Goal: Task Accomplishment & Management: Complete application form

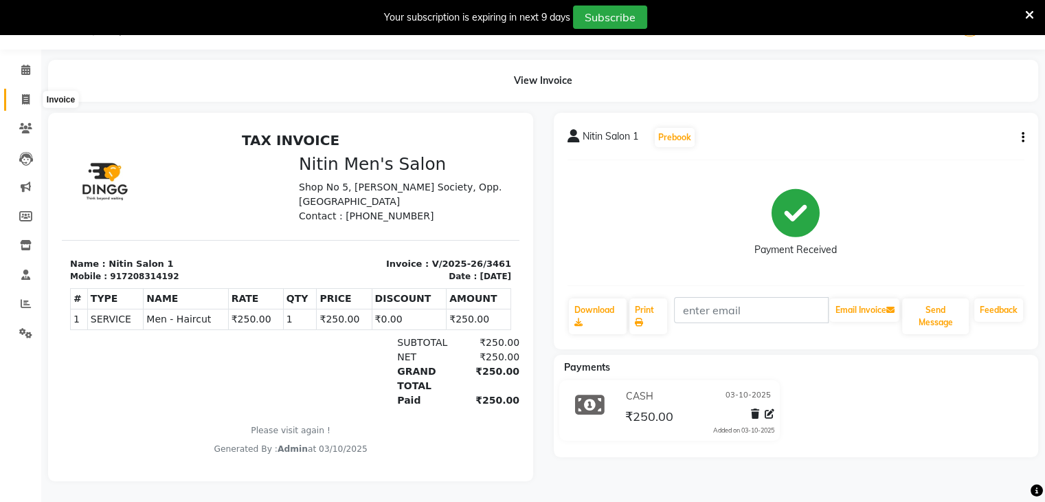
drag, startPoint x: 0, startPoint y: 0, endPoint x: 21, endPoint y: 91, distance: 93.2
click at [22, 94] on icon at bounding box center [26, 99] width 8 height 10
select select "service"
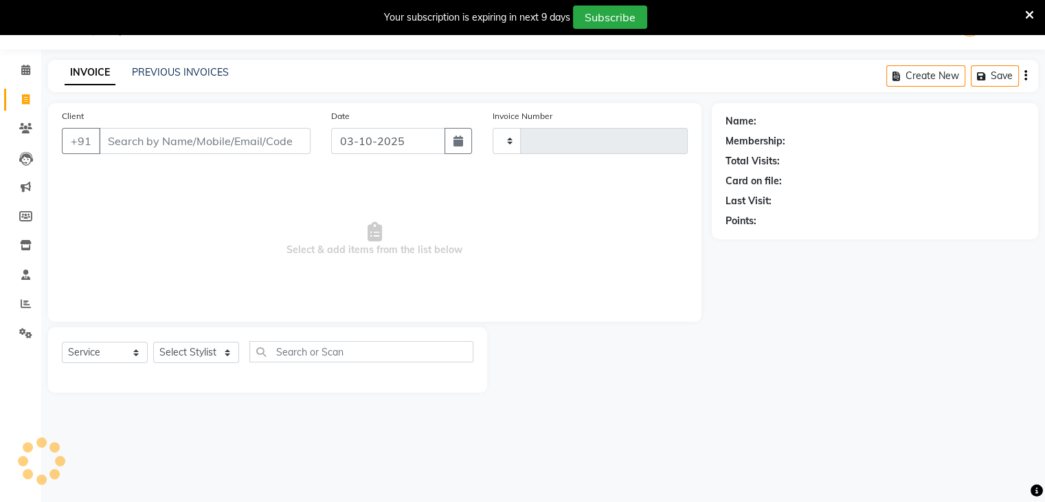
scroll to position [34, 0]
type input "3462"
select select "7981"
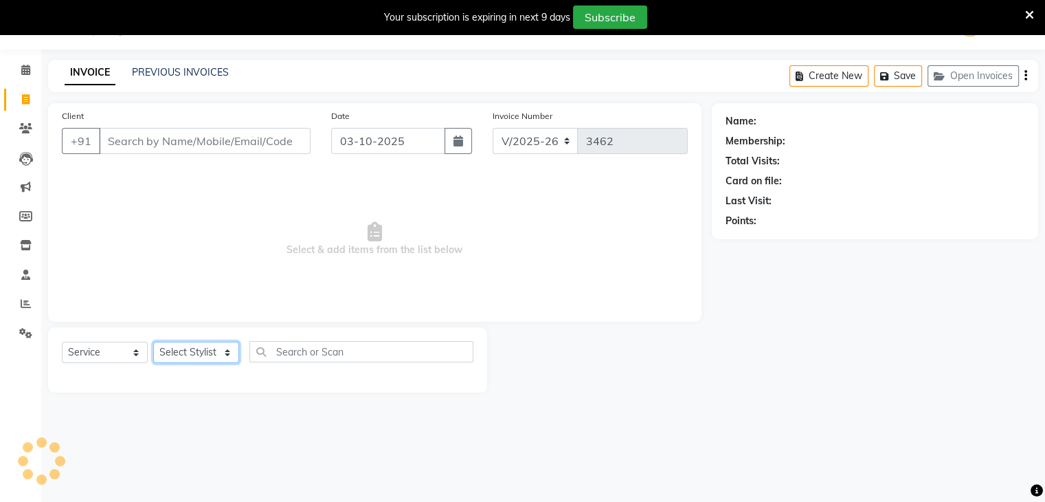
click at [170, 348] on select "Select Stylist [PERSON_NAME] DEEPA [PERSON_NAME] MEENAKSHI NITIN SIR [PERSON_NA…" at bounding box center [196, 351] width 86 height 21
select select "85157"
click at [153, 342] on select "Select Stylist [PERSON_NAME] DEEPA [PERSON_NAME] MEENAKSHI NITIN SIR [PERSON_NA…" at bounding box center [196, 351] width 86 height 21
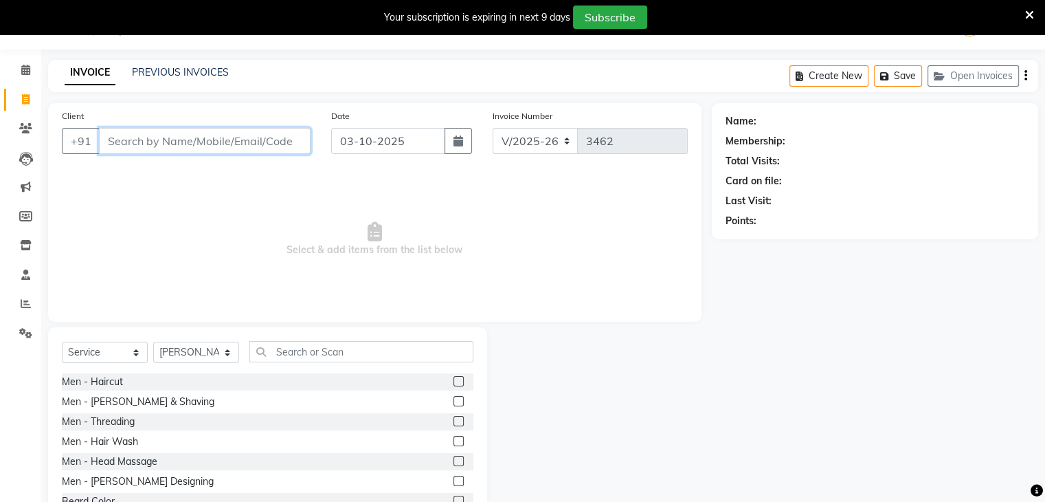
click at [177, 146] on input "Client" at bounding box center [205, 141] width 212 height 26
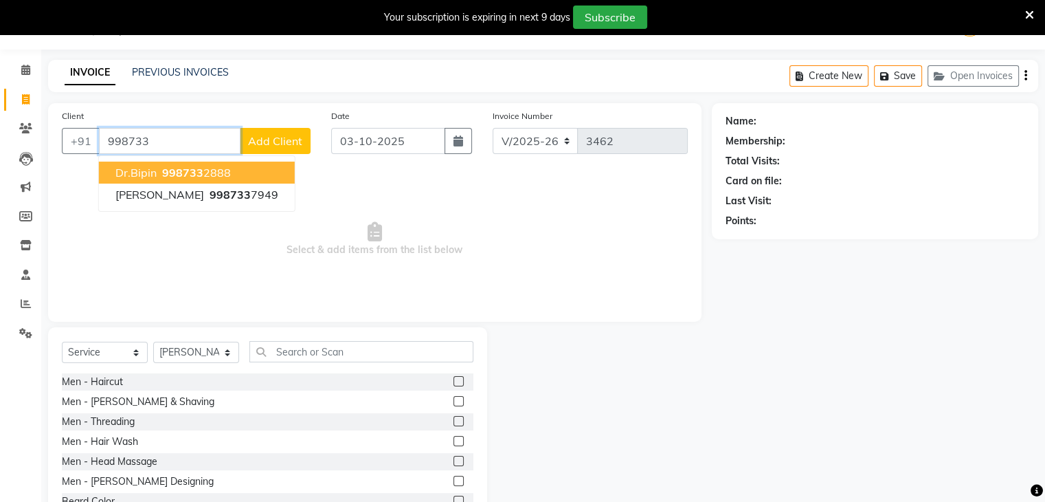
click at [166, 168] on span "998733" at bounding box center [182, 173] width 41 height 14
type input "9987332888"
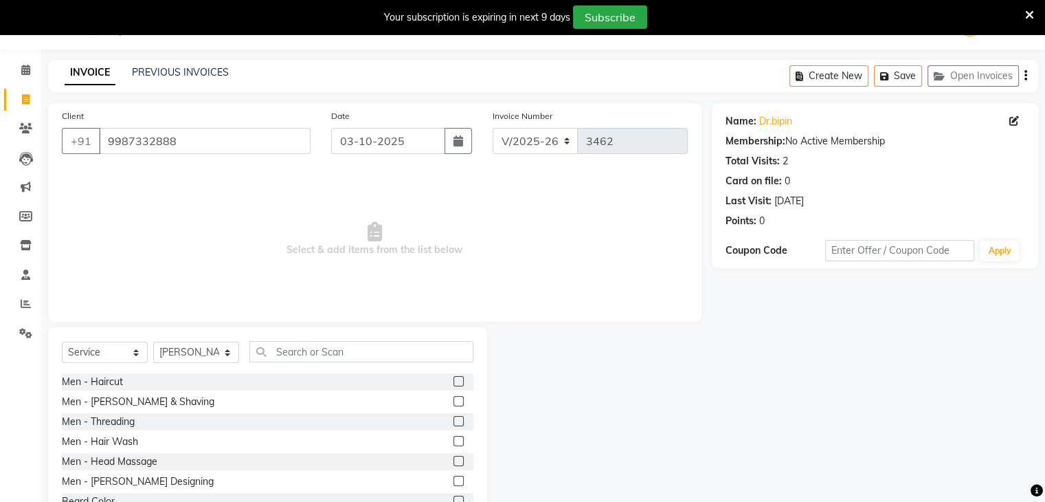
click at [453, 402] on div at bounding box center [463, 401] width 20 height 17
click at [453, 403] on label at bounding box center [458, 401] width 10 height 10
click at [453, 403] on input "checkbox" at bounding box center [457, 401] width 9 height 9
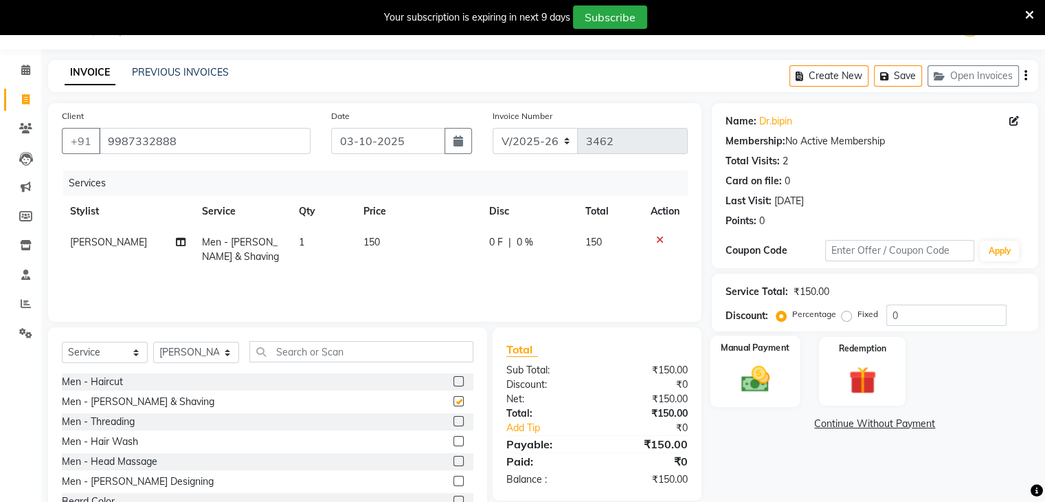
checkbox input "false"
click at [741, 372] on img at bounding box center [755, 379] width 46 height 33
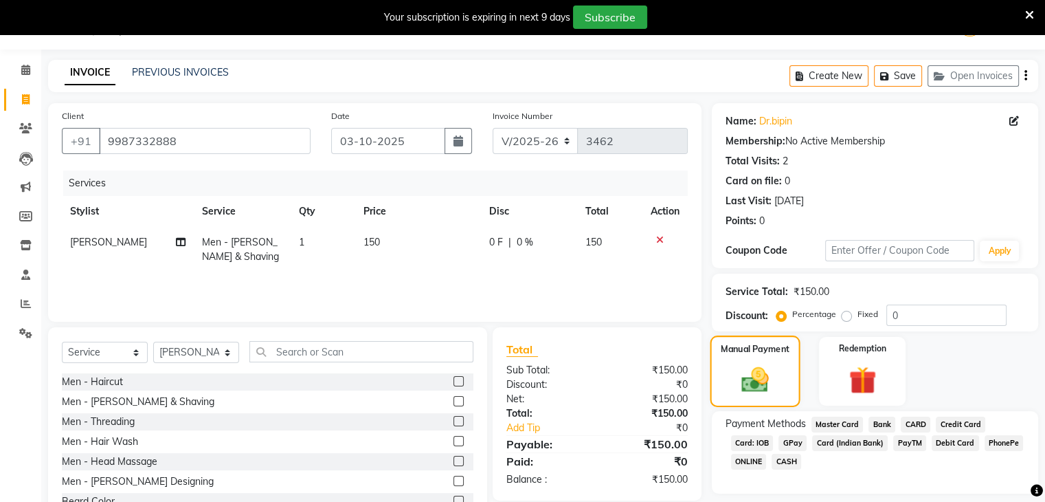
scroll to position [84, 0]
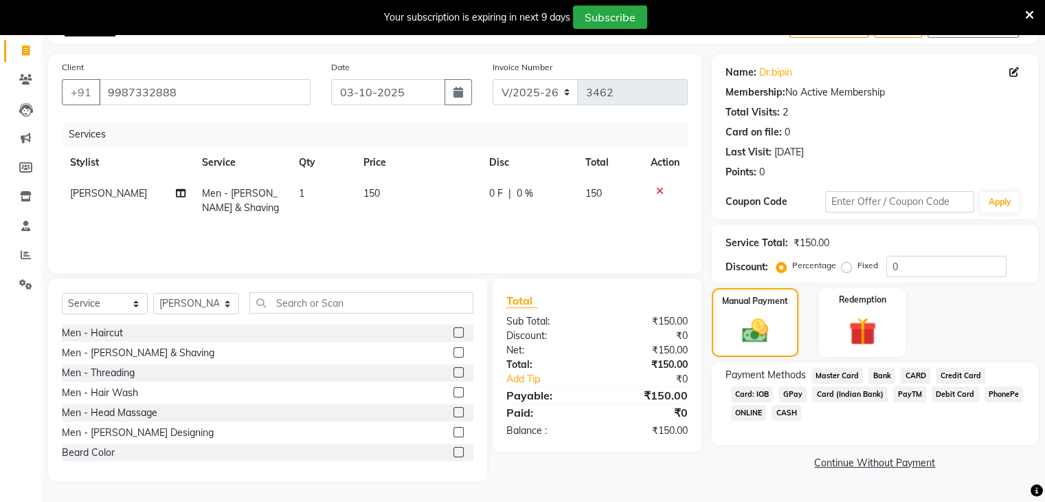
click at [796, 394] on span "GPay" at bounding box center [793, 394] width 28 height 16
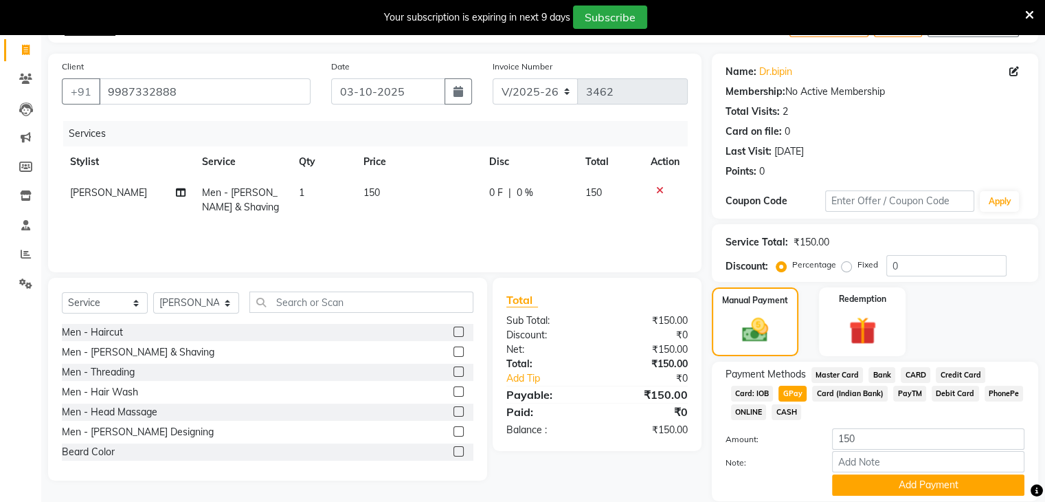
scroll to position [134, 0]
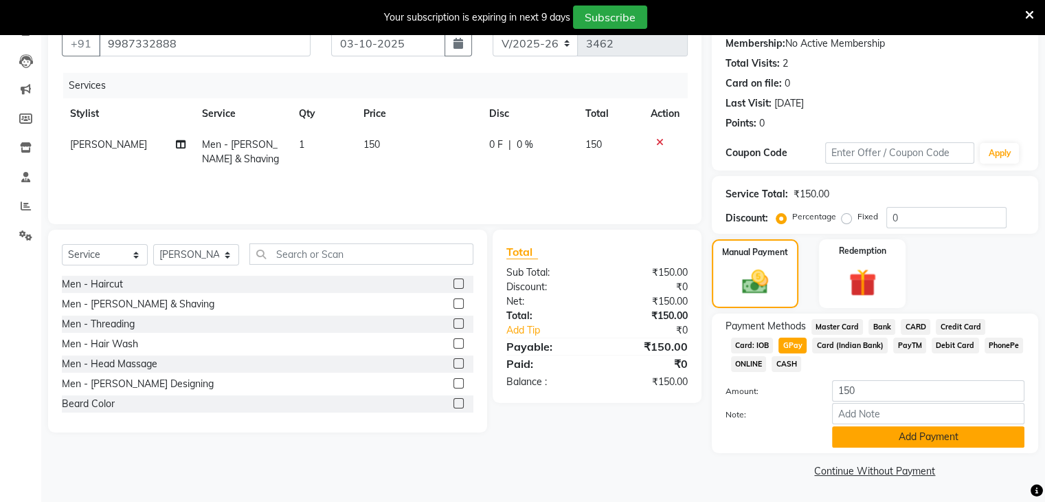
click at [849, 428] on button "Add Payment" at bounding box center [928, 436] width 192 height 21
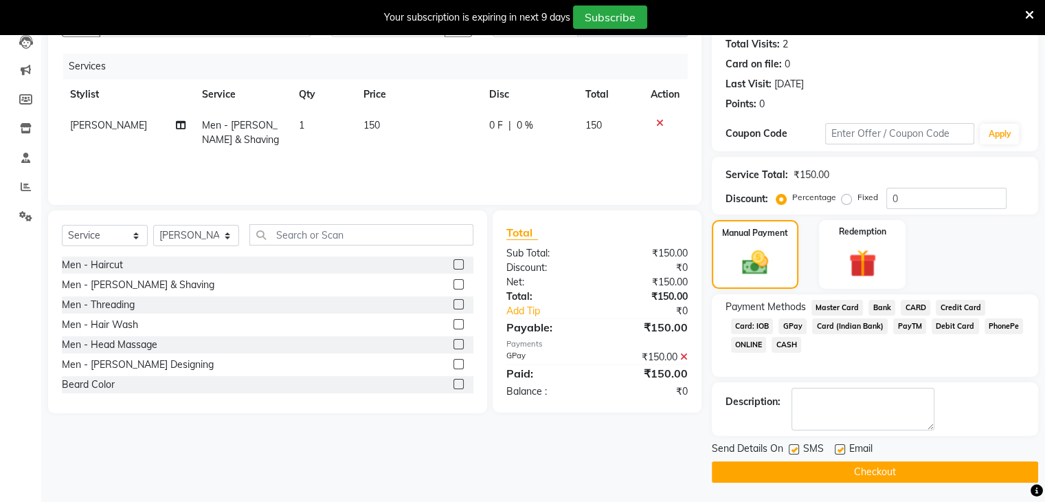
click at [852, 471] on button "Checkout" at bounding box center [875, 471] width 326 height 21
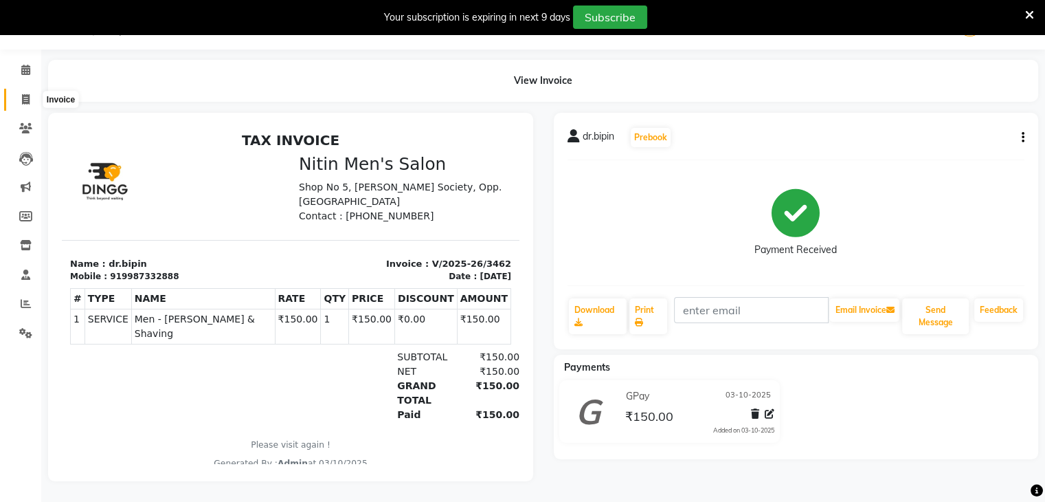
click at [26, 96] on span at bounding box center [26, 100] width 24 height 16
select select "7981"
select select "service"
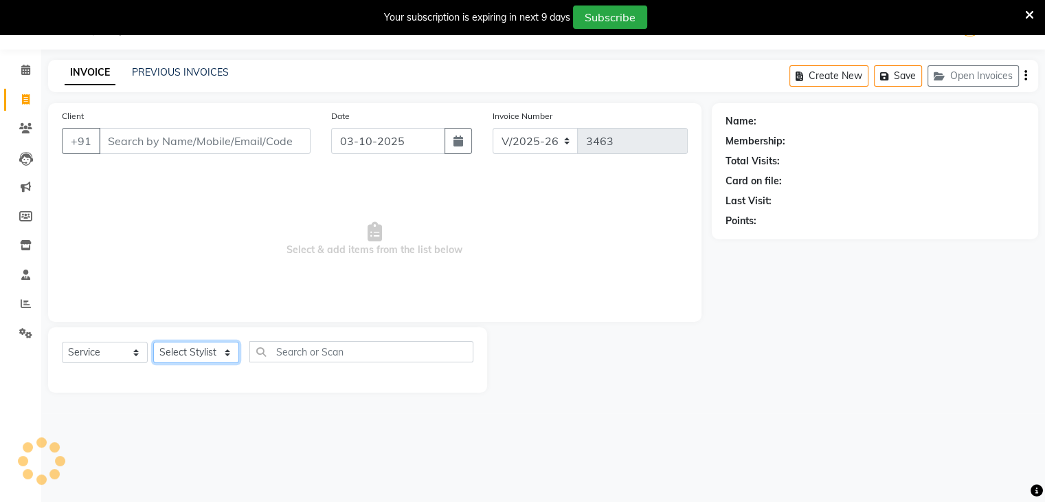
click at [202, 361] on select "Select Stylist [PERSON_NAME] DEEPA [PERSON_NAME] MEENAKSHI NITIN SIR [PERSON_NA…" at bounding box center [196, 351] width 86 height 21
select select "75699"
click at [153, 342] on select "Select Stylist [PERSON_NAME] DEEPA [PERSON_NAME] MEENAKSHI NITIN SIR [PERSON_NA…" at bounding box center [196, 351] width 86 height 21
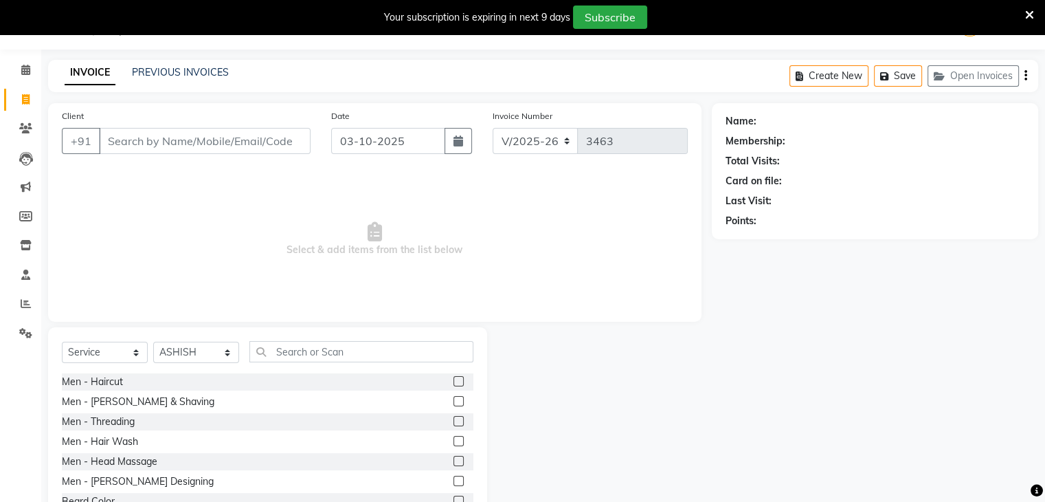
click at [453, 383] on label at bounding box center [458, 381] width 10 height 10
click at [453, 383] on input "checkbox" at bounding box center [457, 381] width 9 height 9
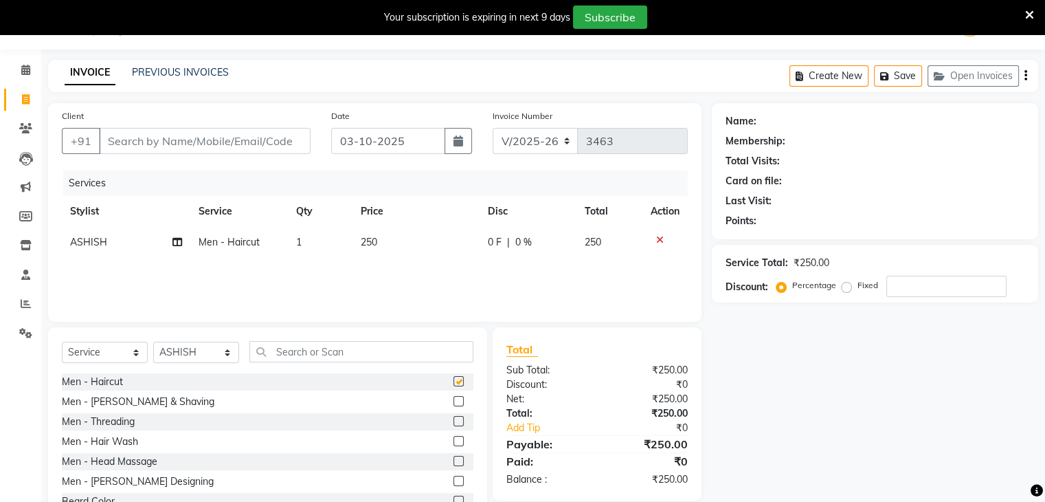
checkbox input "false"
click at [453, 462] on label at bounding box center [458, 461] width 10 height 10
click at [453, 462] on input "checkbox" at bounding box center [457, 461] width 9 height 9
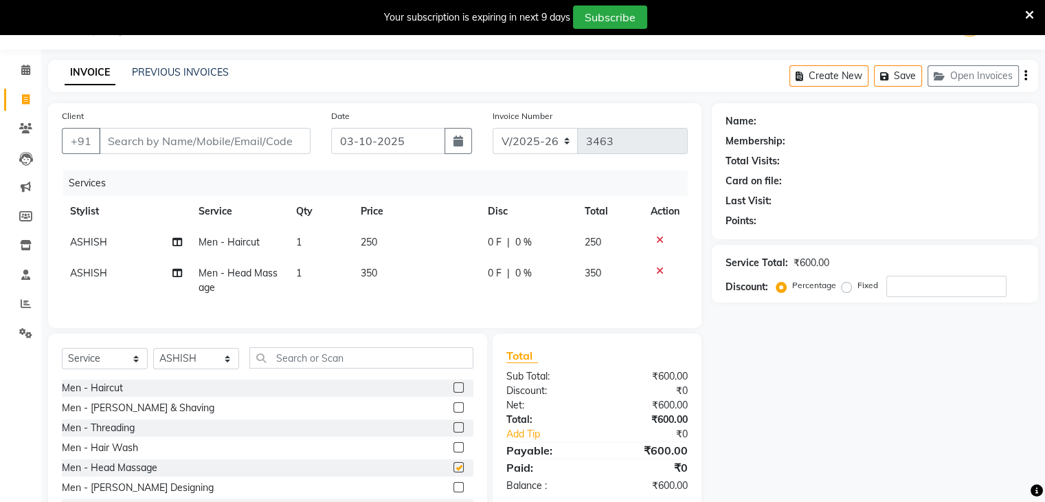
checkbox input "false"
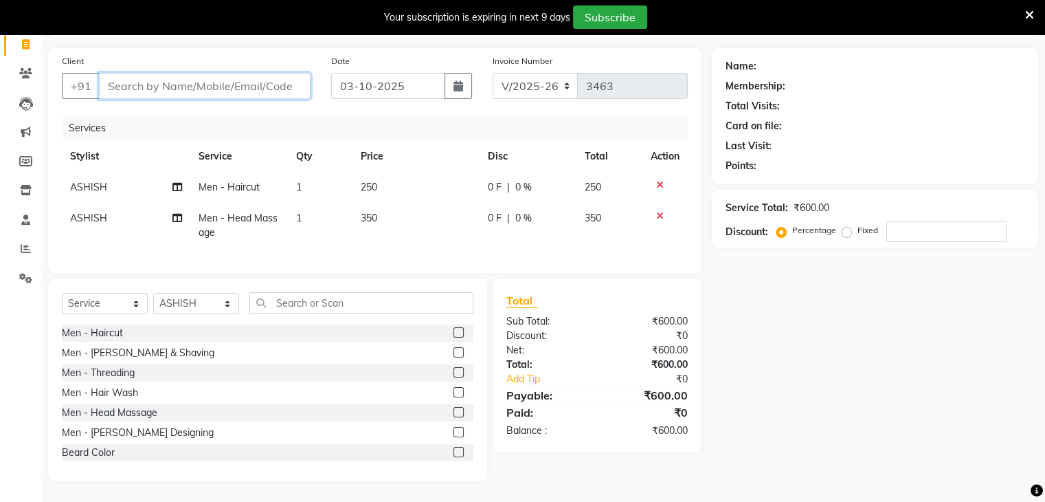
click at [183, 78] on input "Client" at bounding box center [205, 86] width 212 height 26
type input "a"
type input "0"
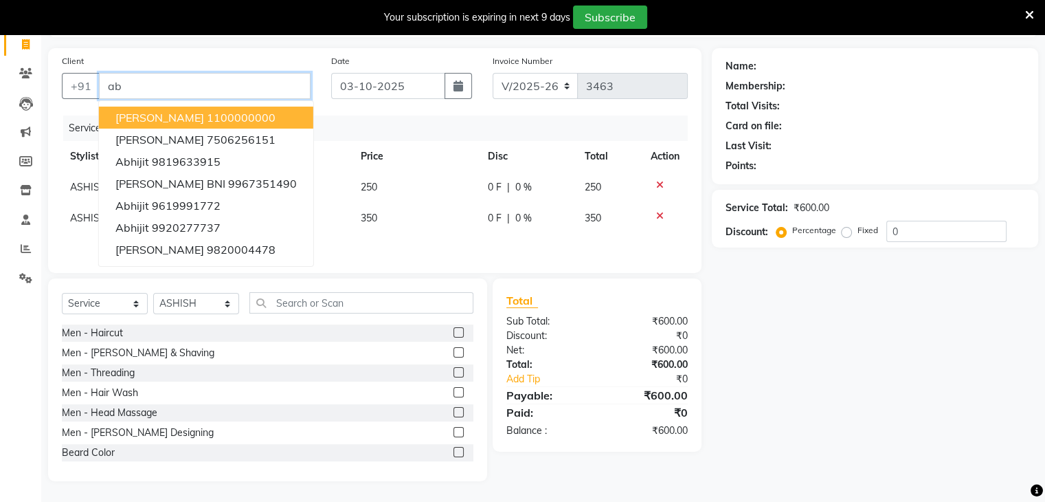
type input "a"
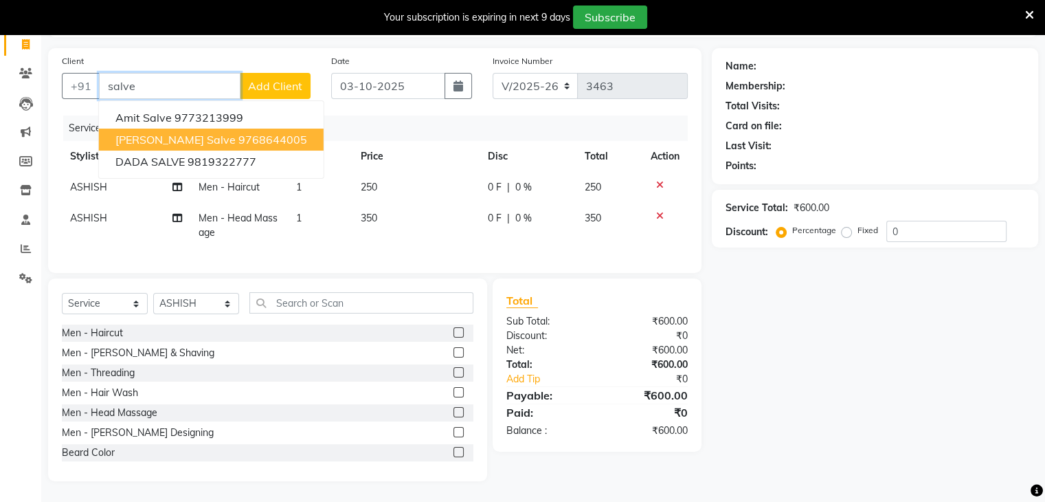
click at [238, 133] on ngb-highlight "9768644005" at bounding box center [272, 140] width 69 height 14
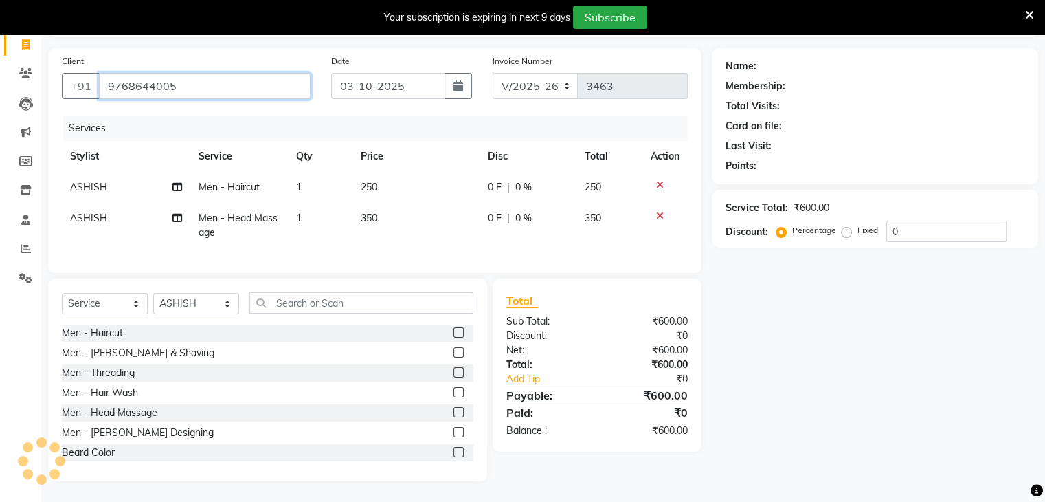
type input "9768644005"
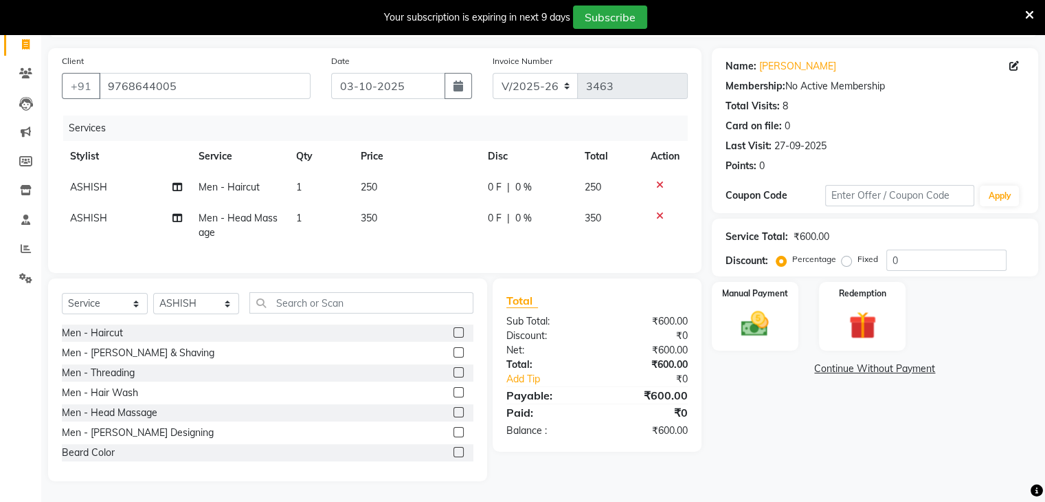
click at [660, 180] on icon at bounding box center [660, 185] width 8 height 10
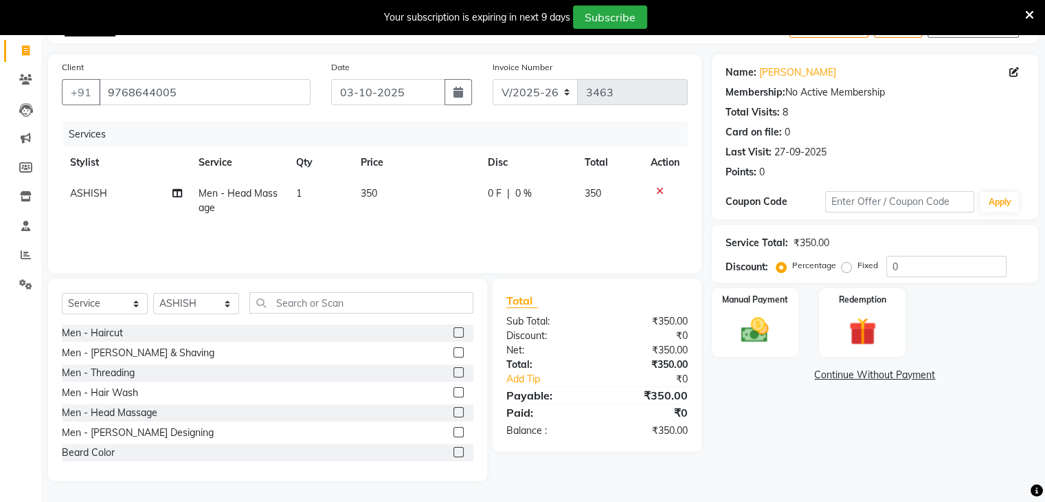
click at [453, 333] on label at bounding box center [458, 332] width 10 height 10
click at [453, 333] on input "checkbox" at bounding box center [457, 332] width 9 height 9
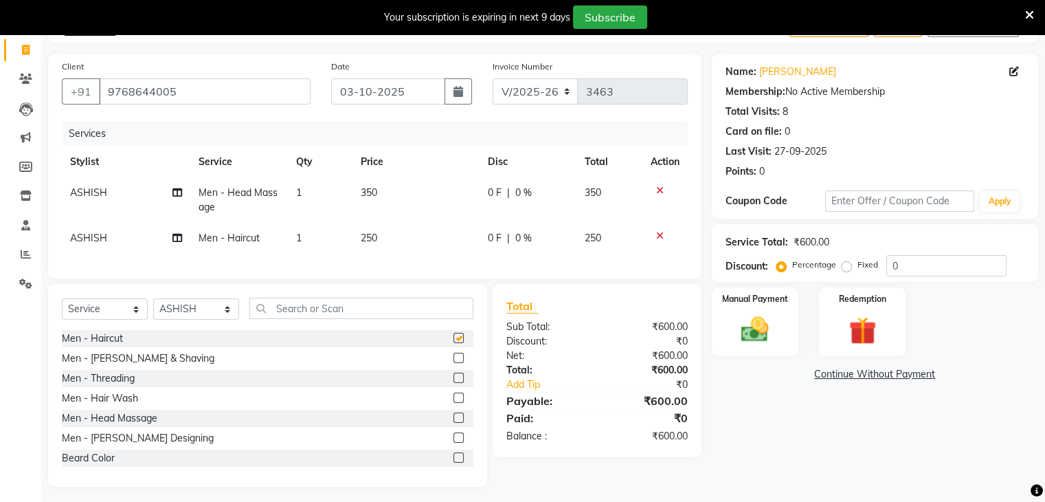
scroll to position [100, 0]
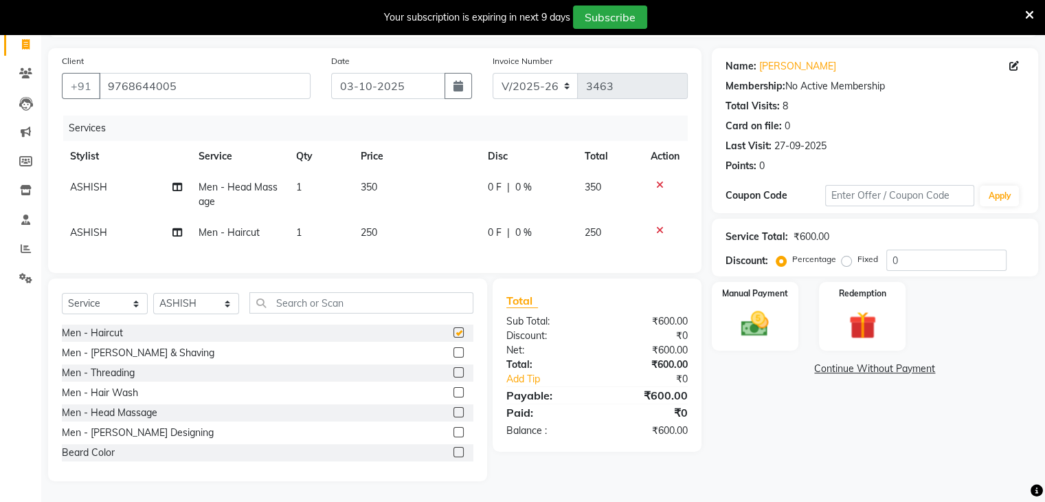
checkbox input "false"
click at [453, 394] on label at bounding box center [458, 392] width 10 height 10
click at [453, 394] on input "checkbox" at bounding box center [457, 392] width 9 height 9
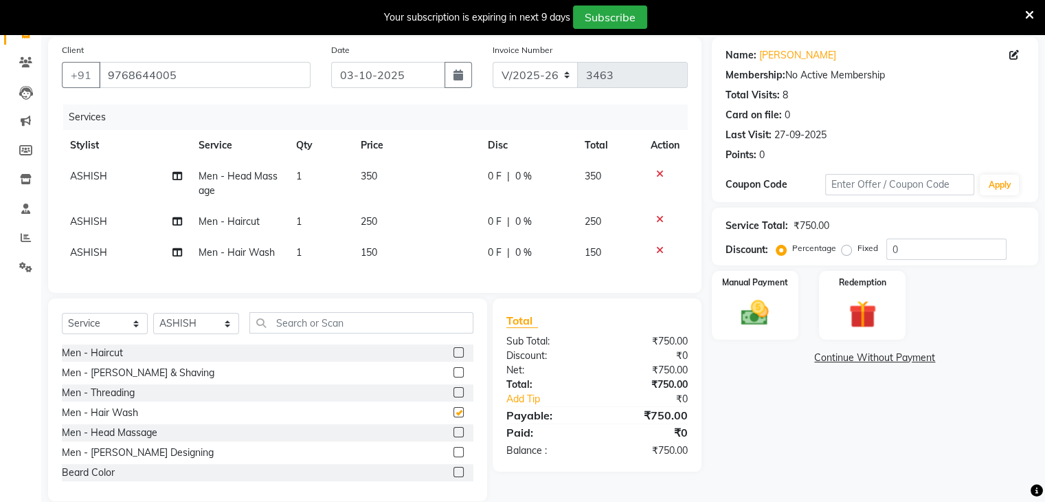
checkbox input "false"
click at [659, 224] on icon at bounding box center [660, 219] width 8 height 10
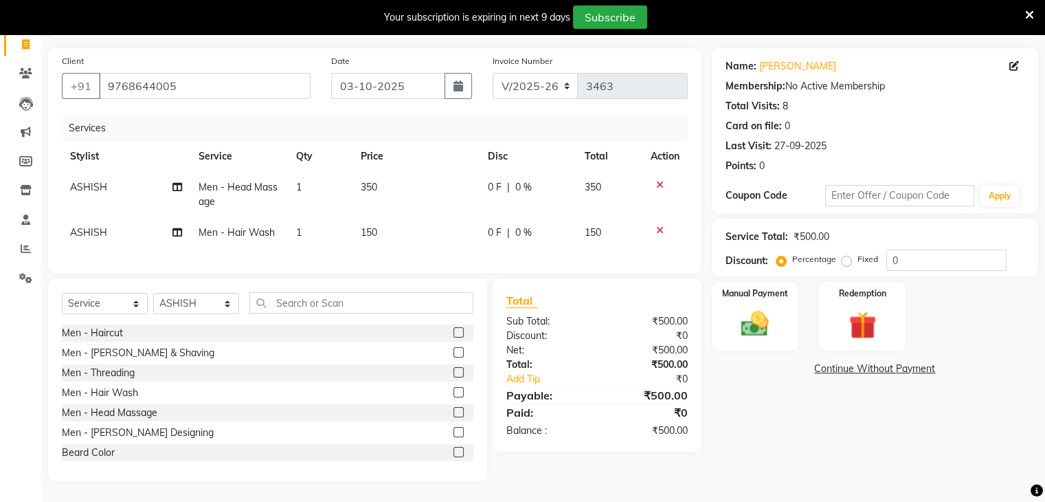
click at [453, 355] on label at bounding box center [458, 352] width 10 height 10
click at [453, 355] on input "checkbox" at bounding box center [457, 352] width 9 height 9
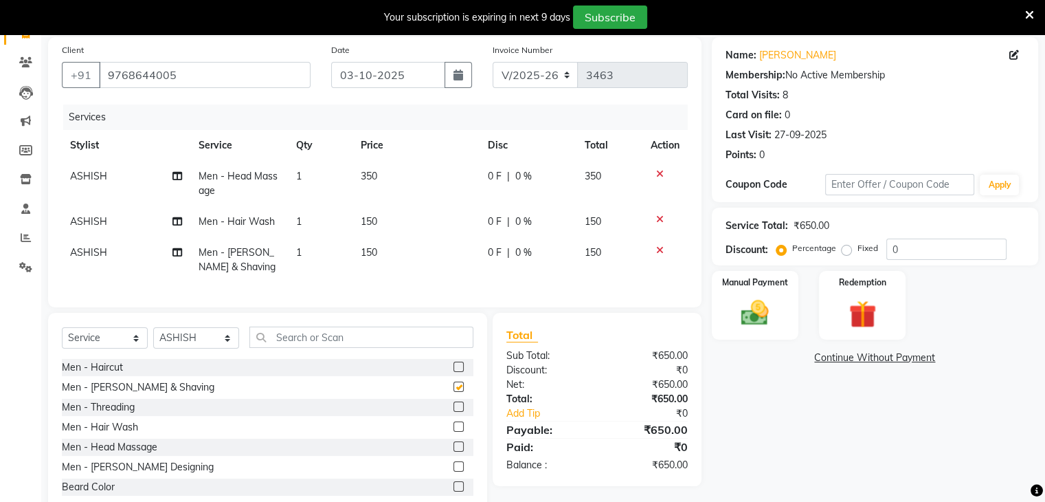
checkbox input "false"
click at [775, 315] on img at bounding box center [755, 313] width 46 height 33
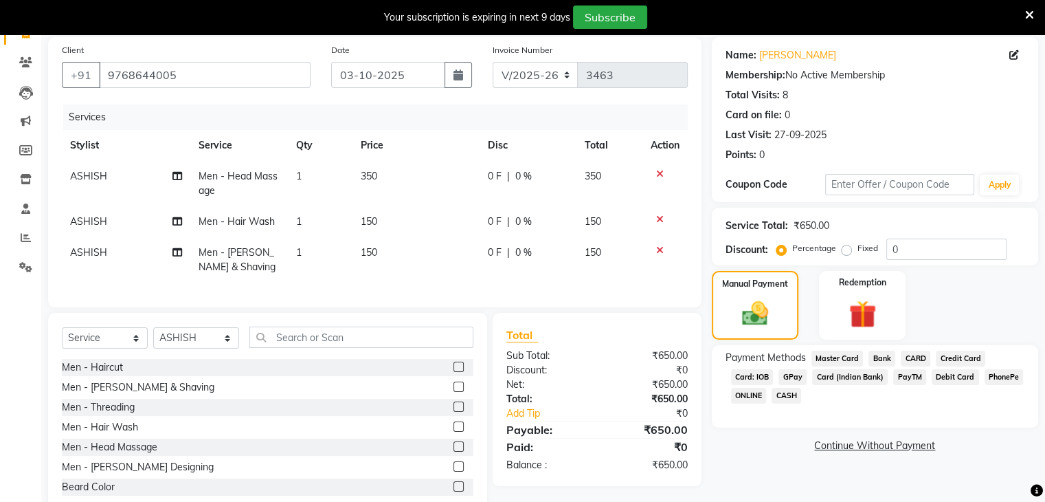
click at [785, 383] on span "GPay" at bounding box center [793, 377] width 28 height 16
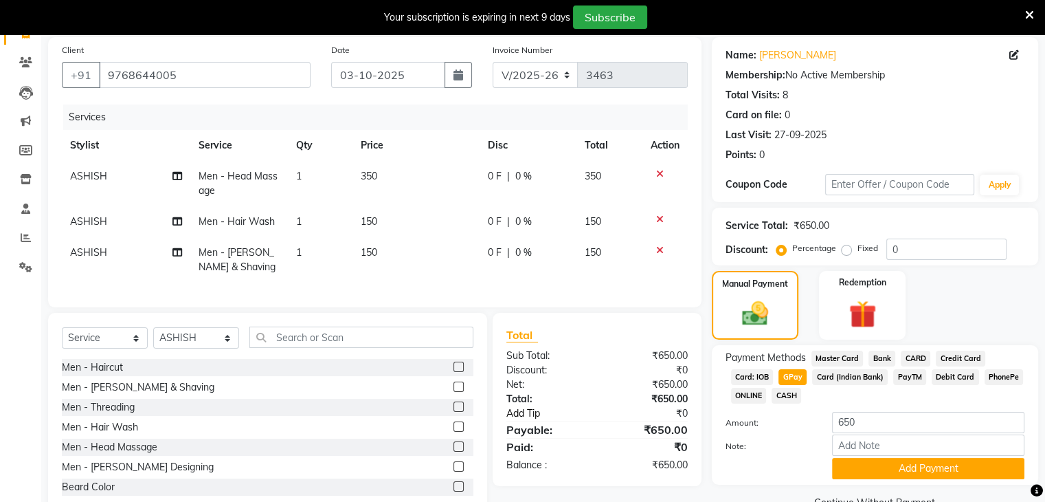
click at [536, 421] on link "Add Tip" at bounding box center [554, 413] width 117 height 14
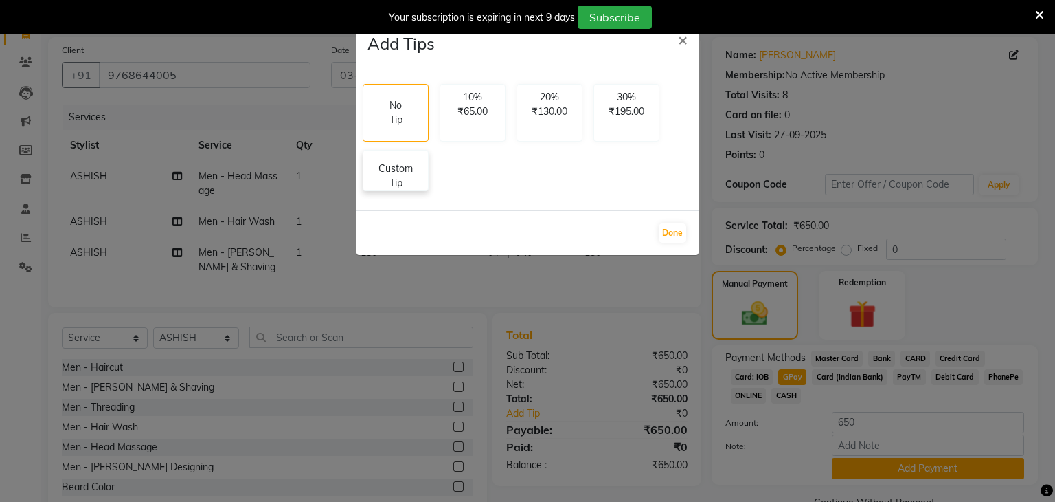
click at [402, 173] on p "Custom Tip" at bounding box center [396, 175] width 48 height 29
select select "75699"
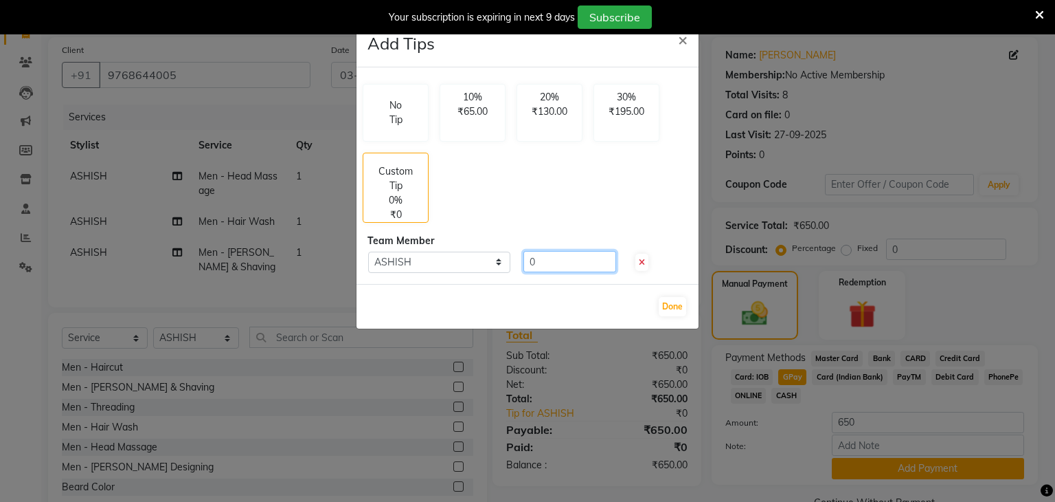
click at [573, 255] on input "0" at bounding box center [570, 261] width 93 height 21
type input "30"
click at [675, 309] on button "Done" at bounding box center [672, 306] width 27 height 19
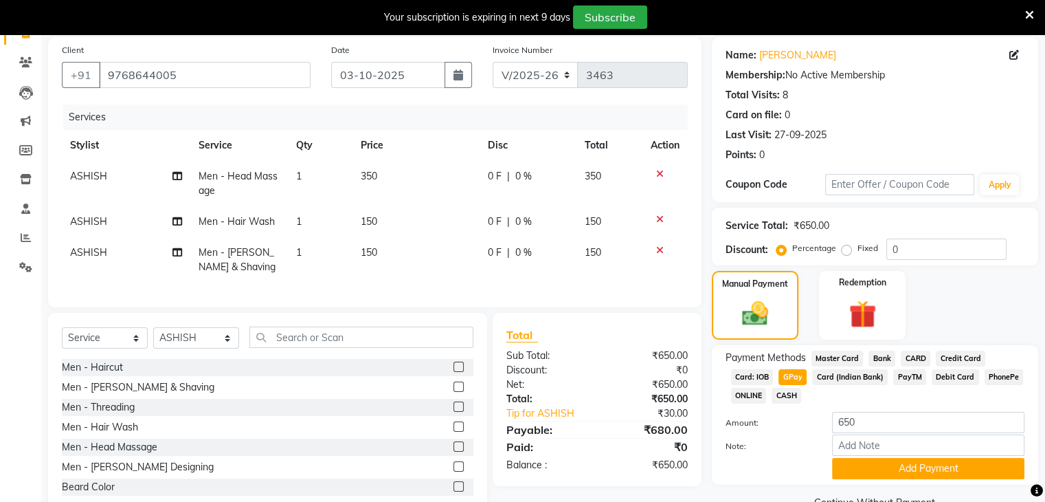
click at [794, 391] on span "CASH" at bounding box center [787, 396] width 30 height 16
type input "680"
click at [794, 380] on span "GPay" at bounding box center [793, 377] width 28 height 16
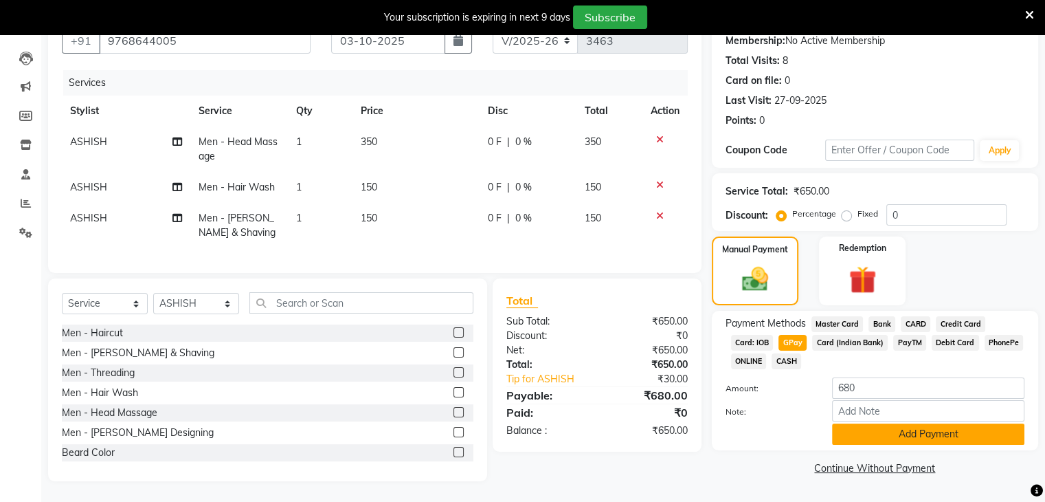
click at [853, 429] on button "Add Payment" at bounding box center [928, 433] width 192 height 21
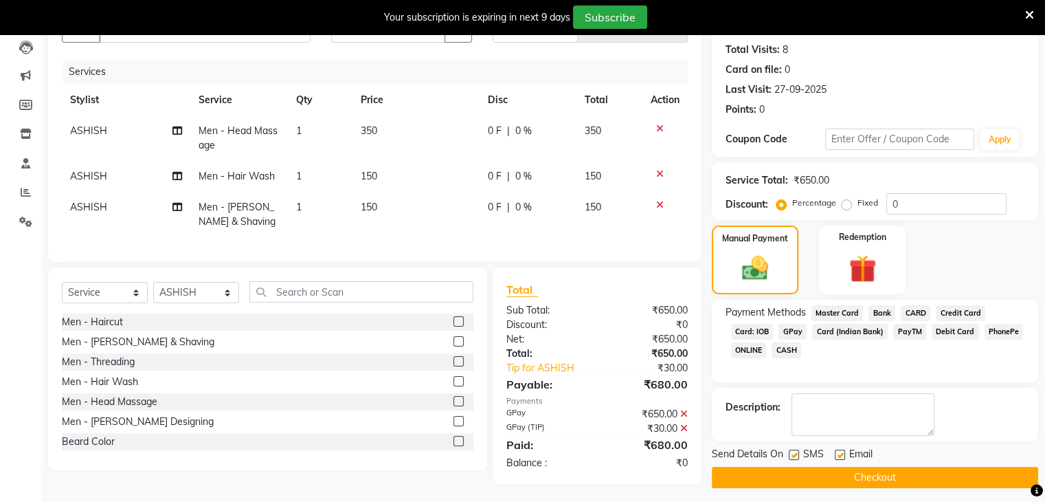
scroll to position [159, 0]
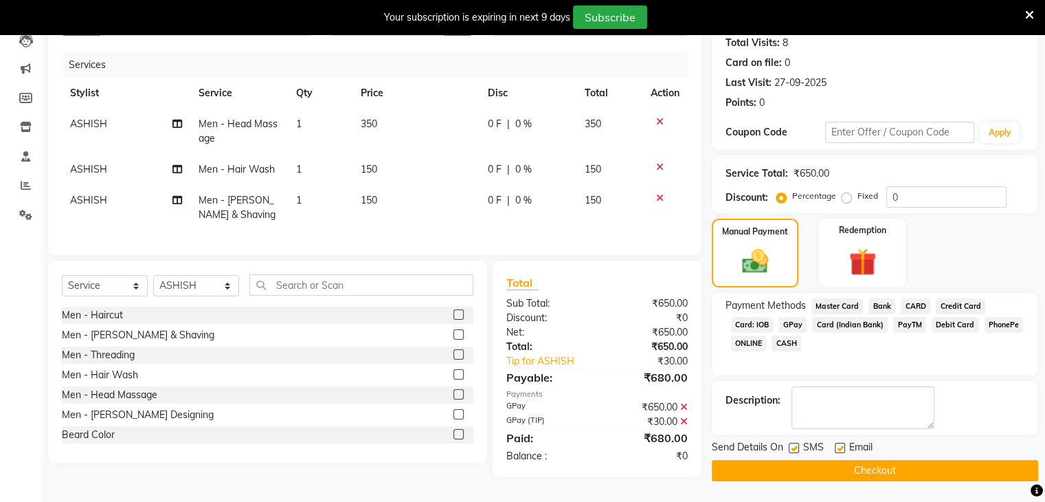
click at [839, 463] on button "Checkout" at bounding box center [875, 470] width 326 height 21
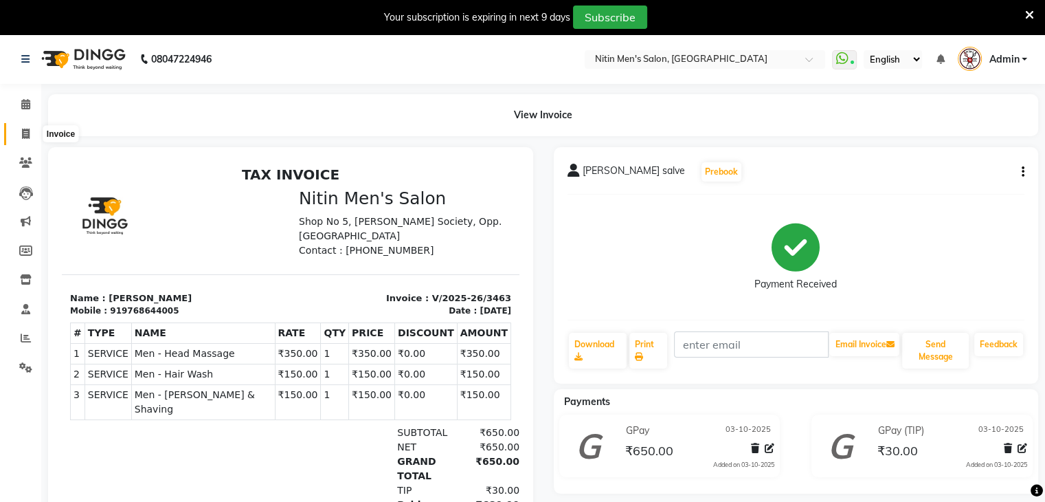
click at [21, 132] on span at bounding box center [26, 134] width 24 height 16
select select "service"
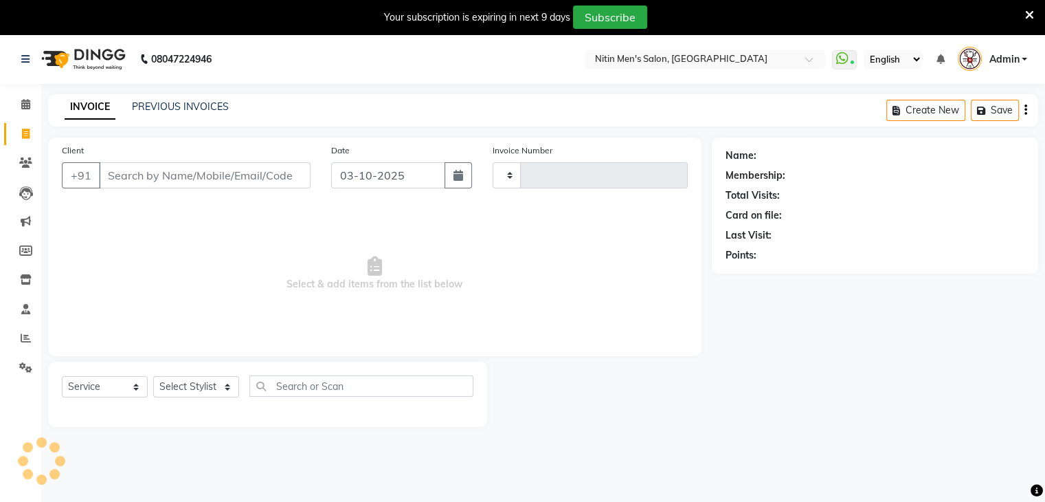
scroll to position [34, 0]
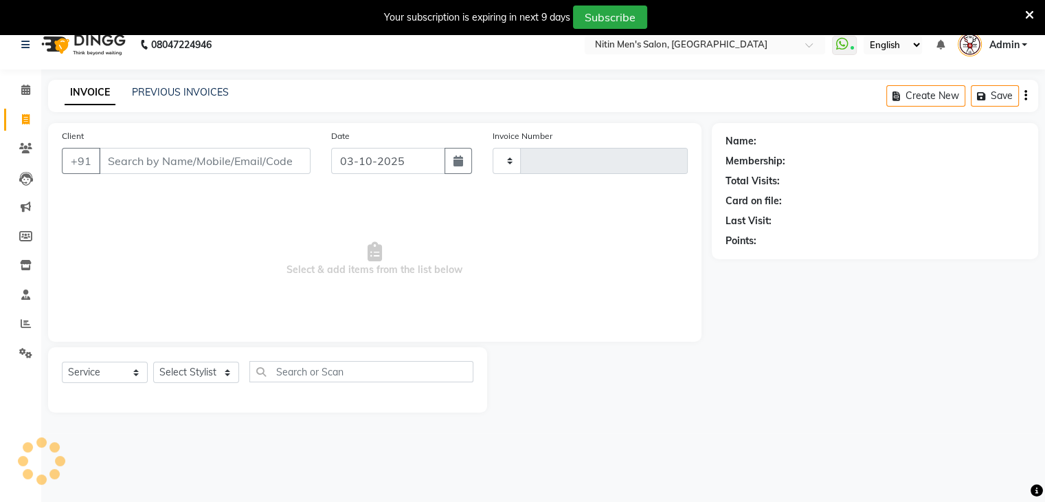
type input "3464"
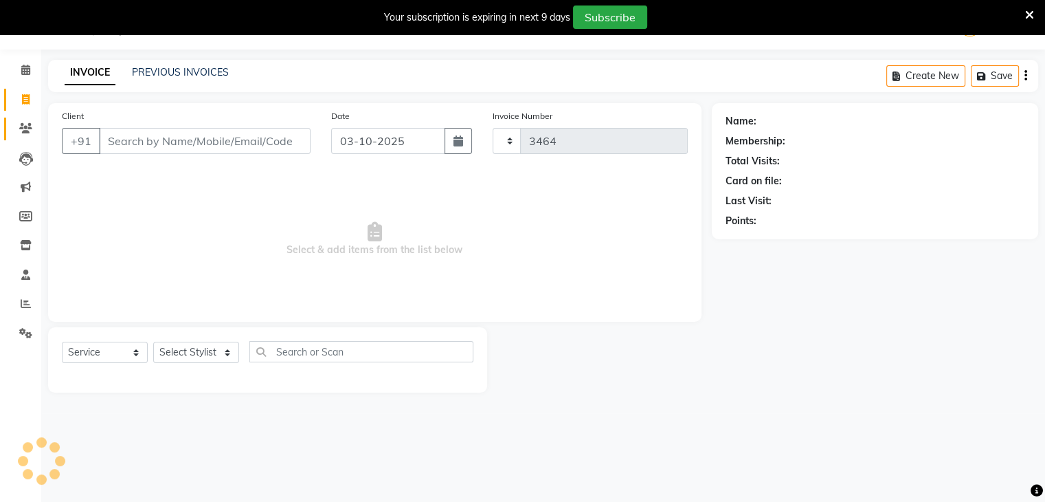
select select "7981"
click at [143, 143] on input "Client" at bounding box center [205, 141] width 212 height 26
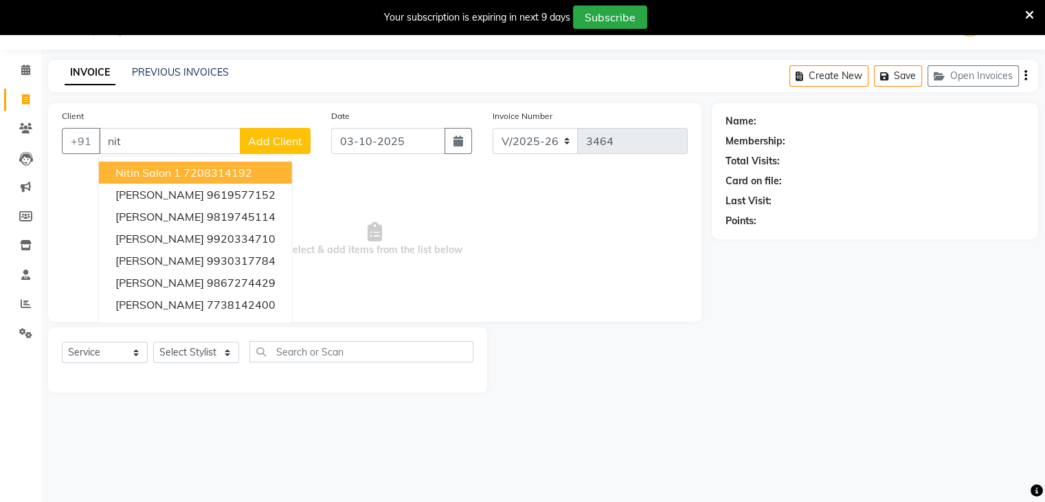
click at [157, 168] on span "Nitin Salon 1" at bounding box center [147, 173] width 65 height 14
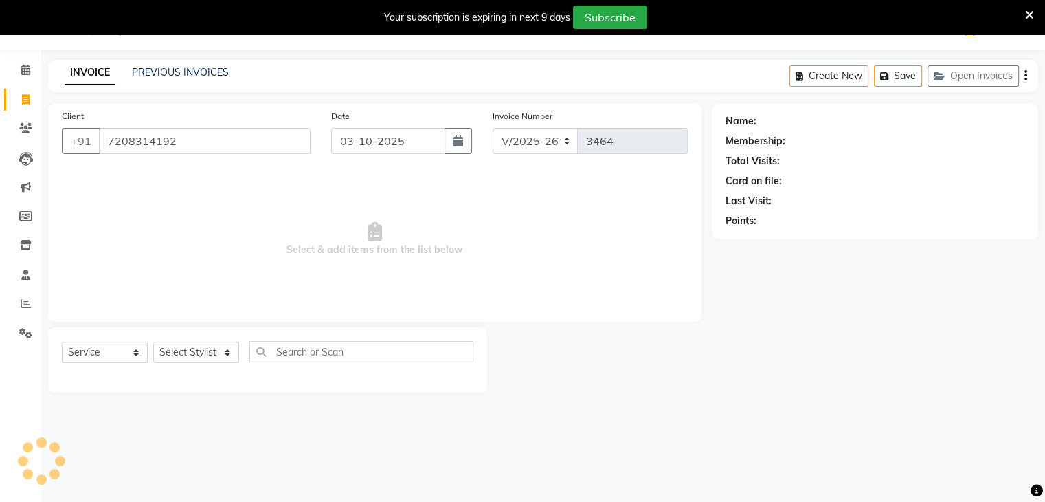
type input "7208314192"
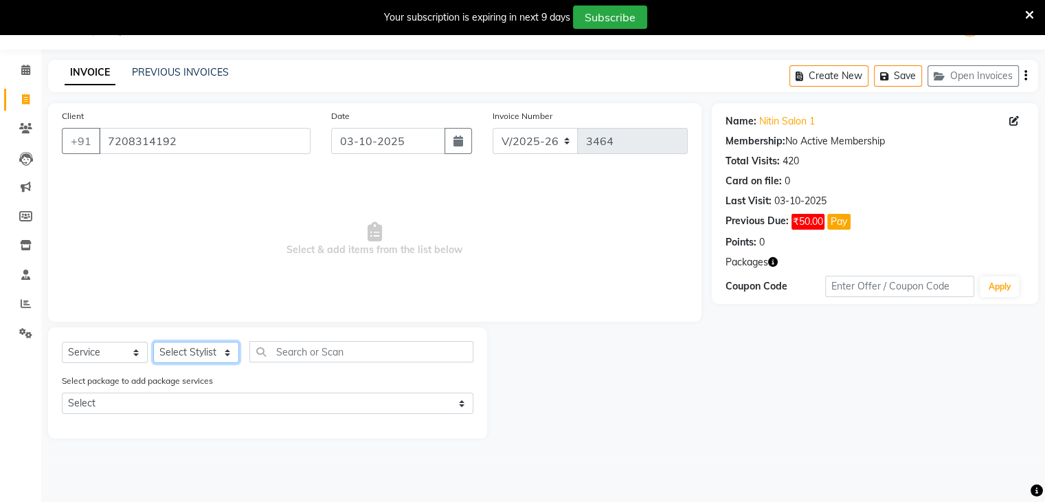
click at [172, 353] on select "Select Stylist [PERSON_NAME] DEEPA [PERSON_NAME] MEENAKSHI NITIN SIR [PERSON_NA…" at bounding box center [196, 351] width 86 height 21
select select "75700"
click at [153, 342] on select "Select Stylist [PERSON_NAME] DEEPA [PERSON_NAME] MEENAKSHI NITIN SIR [PERSON_NA…" at bounding box center [196, 351] width 86 height 21
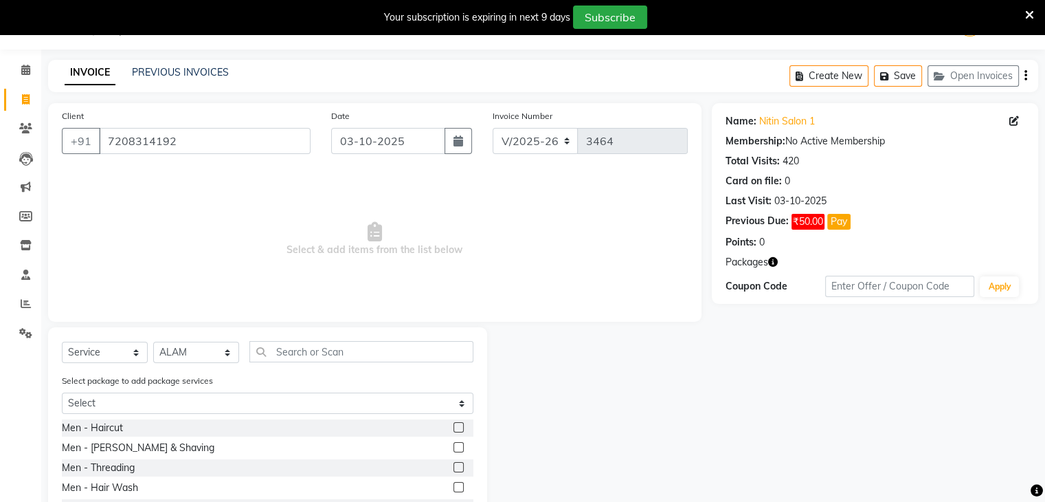
click at [453, 427] on label at bounding box center [458, 427] width 10 height 10
click at [453, 427] on input "checkbox" at bounding box center [457, 427] width 9 height 9
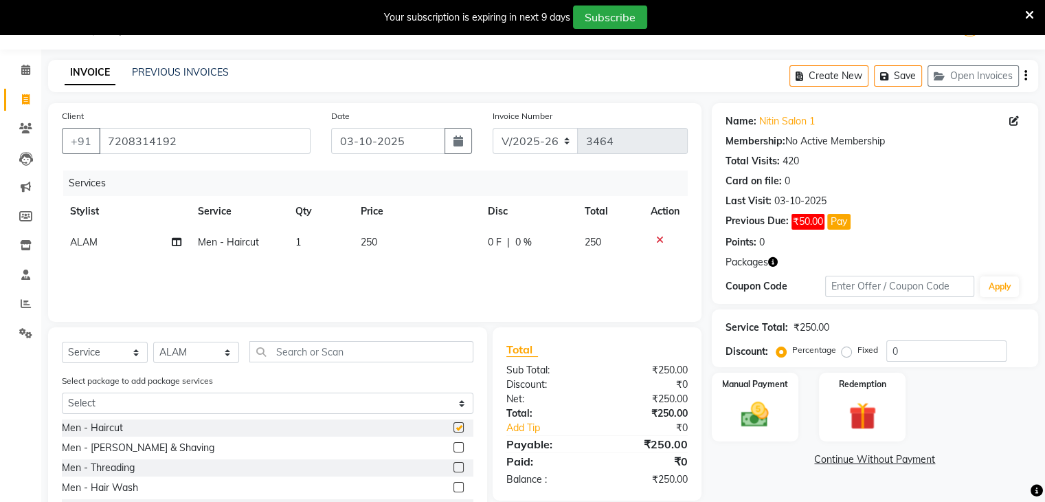
checkbox input "false"
click at [453, 448] on label at bounding box center [458, 447] width 10 height 10
click at [453, 448] on input "checkbox" at bounding box center [457, 447] width 9 height 9
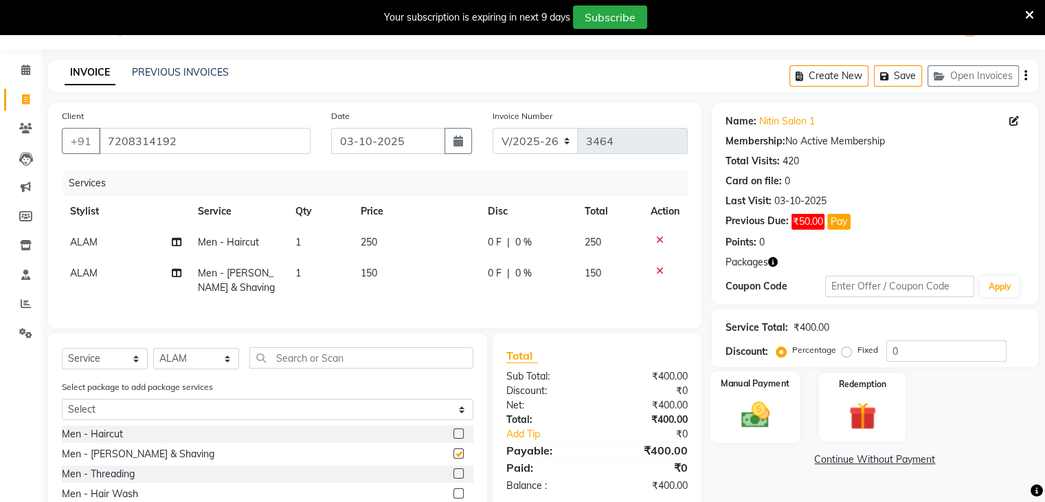
checkbox input "false"
click at [746, 426] on img at bounding box center [755, 415] width 46 height 33
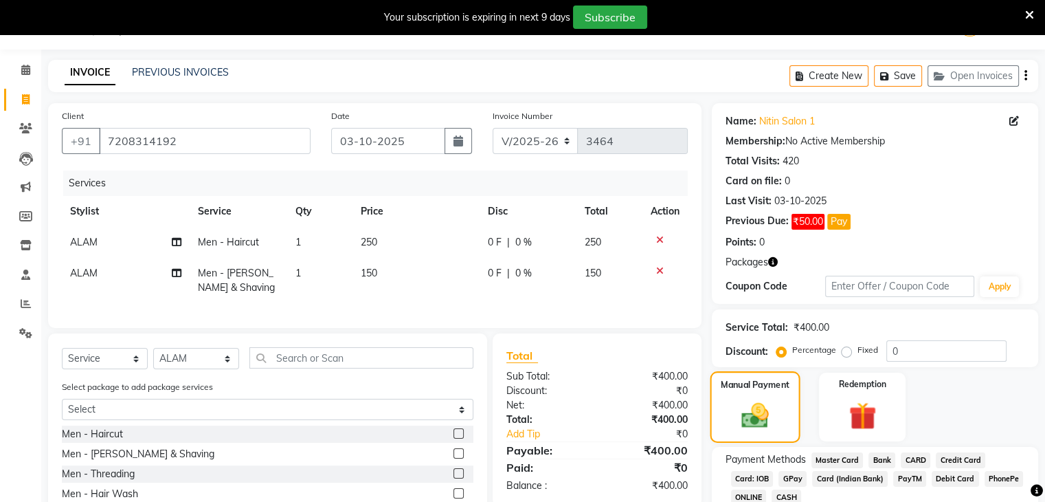
scroll to position [147, 0]
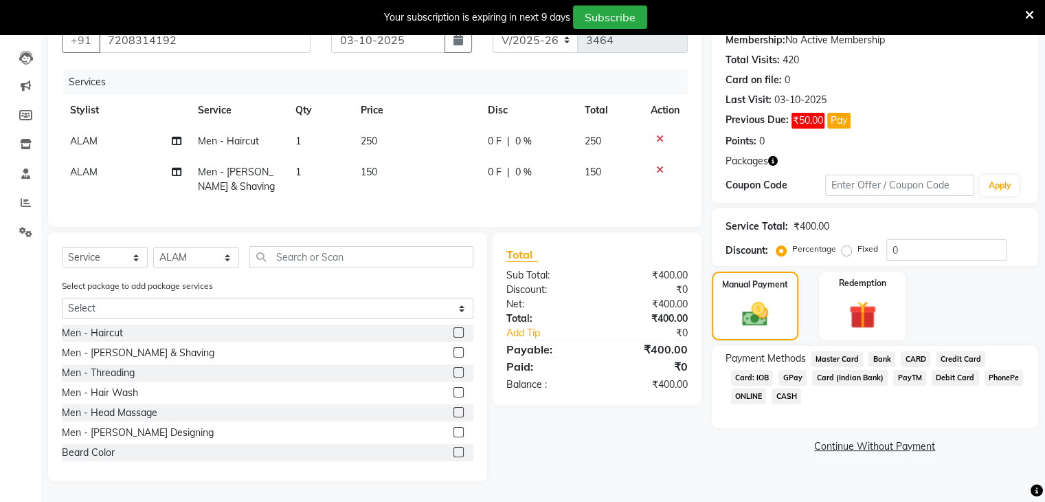
click at [785, 370] on span "GPay" at bounding box center [793, 378] width 28 height 16
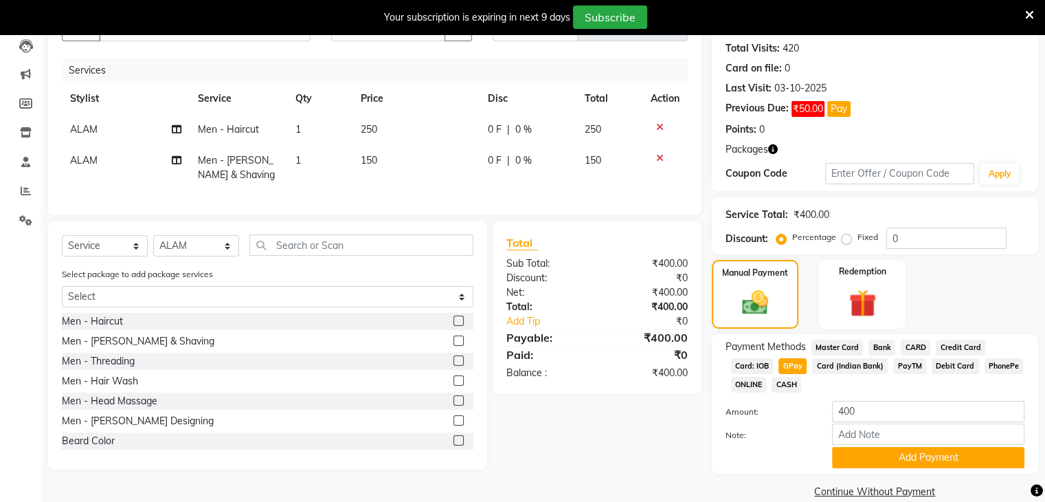
scroll to position [170, 0]
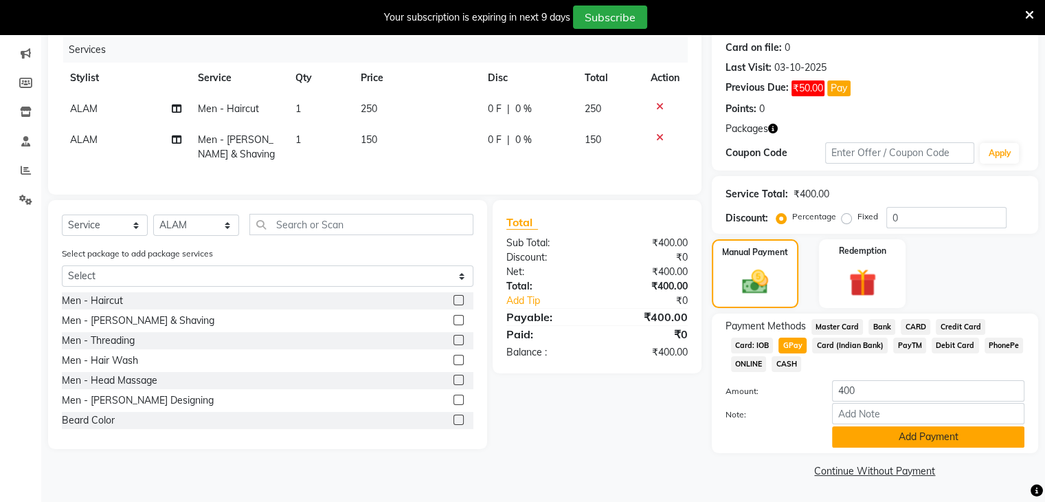
click at [837, 436] on button "Add Payment" at bounding box center [928, 436] width 192 height 21
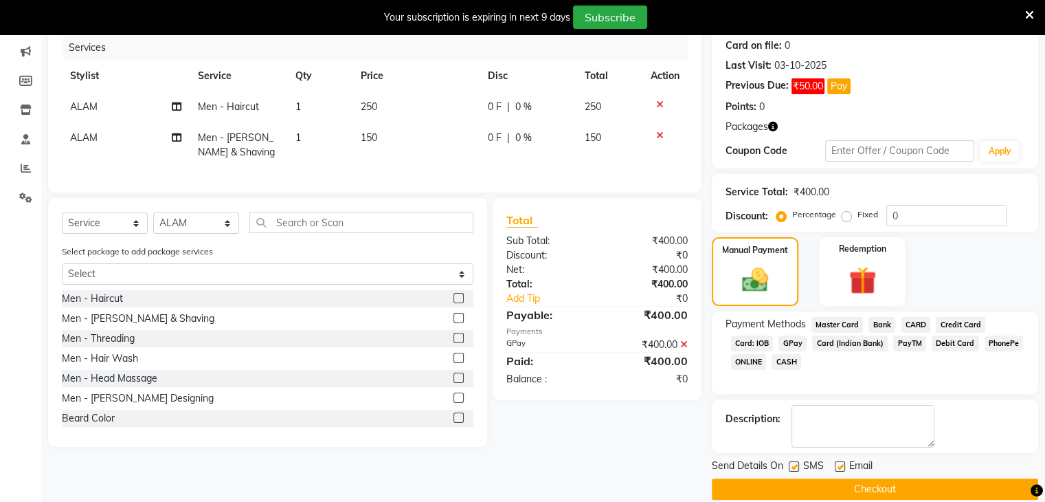
click at [794, 464] on label at bounding box center [794, 466] width 10 height 10
click at [794, 464] on input "checkbox" at bounding box center [793, 466] width 9 height 9
checkbox input "false"
click at [840, 465] on label at bounding box center [840, 466] width 10 height 10
click at [840, 465] on input "checkbox" at bounding box center [839, 466] width 9 height 9
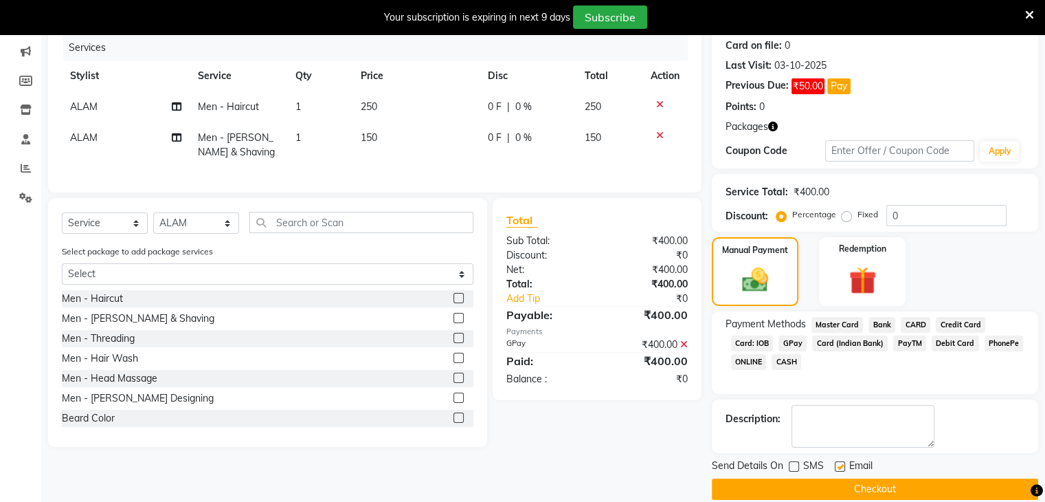
checkbox input "false"
click at [829, 484] on button "Checkout" at bounding box center [875, 488] width 326 height 21
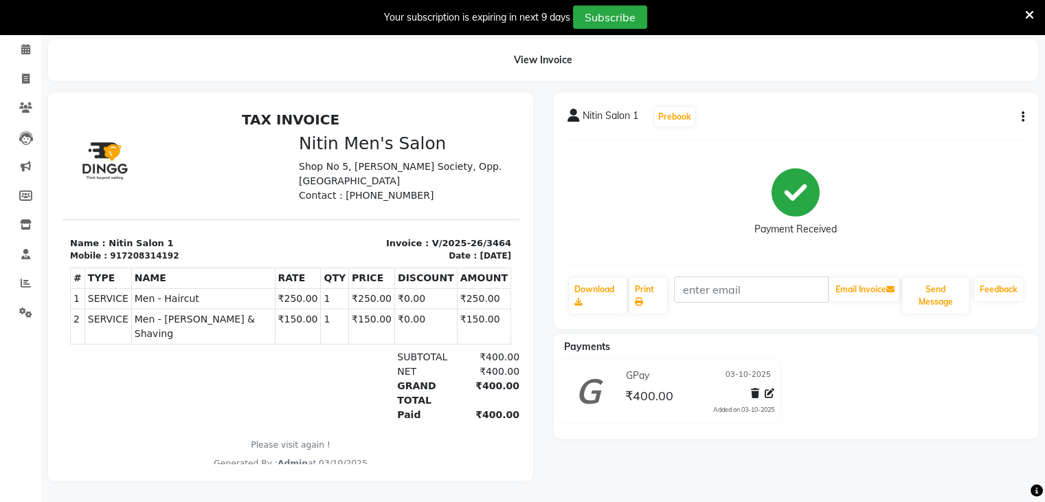
click at [1022, 117] on icon "button" at bounding box center [1023, 117] width 3 height 1
click at [973, 125] on div "Edit Invoice" at bounding box center [954, 133] width 94 height 17
select select "service"
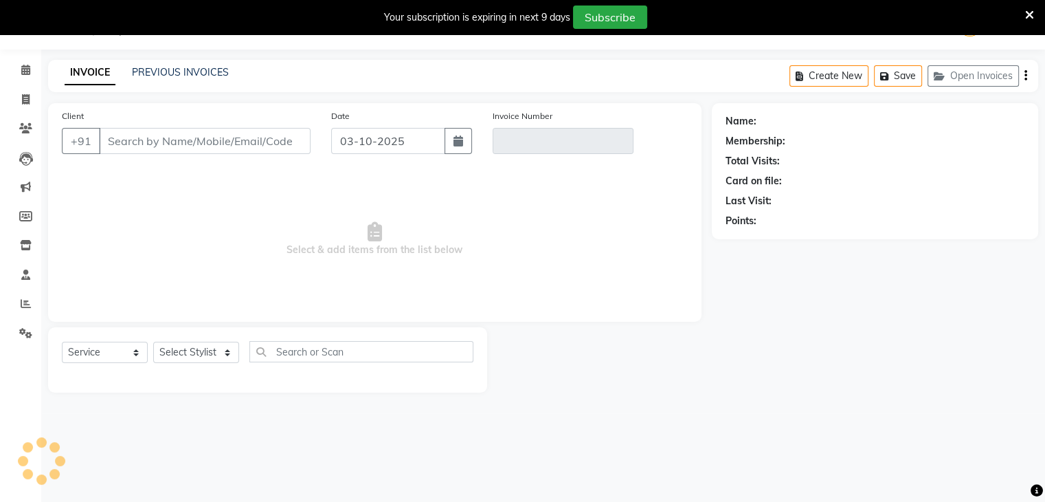
scroll to position [34, 0]
type input "7208314192"
type input "V/2025-26/3464"
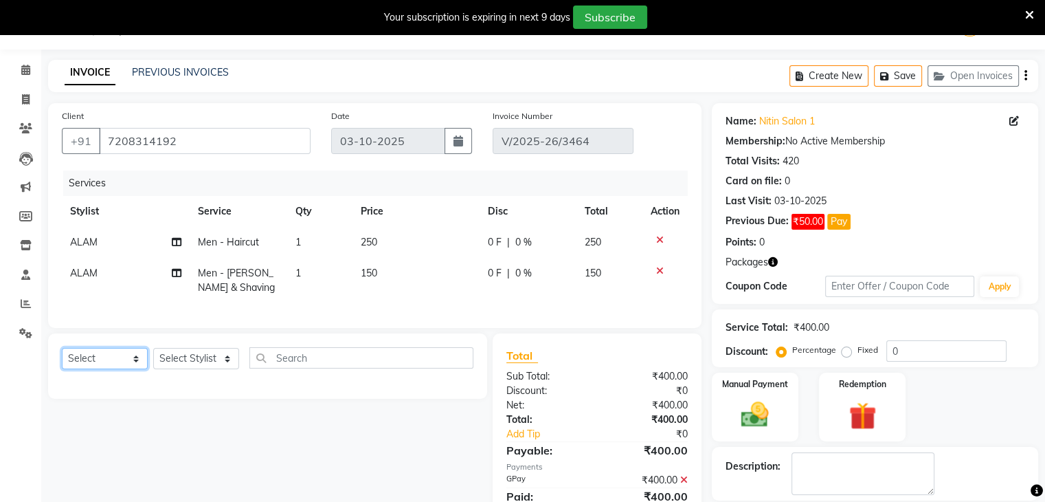
click at [99, 369] on select "Select Service Product Membership Package Voucher Prepaid Gift Card" at bounding box center [105, 358] width 86 height 21
select select "service"
click at [62, 359] on select "Select Service Product Membership Package Voucher Prepaid Gift Card" at bounding box center [105, 358] width 86 height 21
click at [194, 361] on select "Select Stylist [PERSON_NAME] DEEPA [PERSON_NAME] MEENAKSHI NITIN SIR [PERSON_NA…" at bounding box center [196, 358] width 86 height 21
select select "82599"
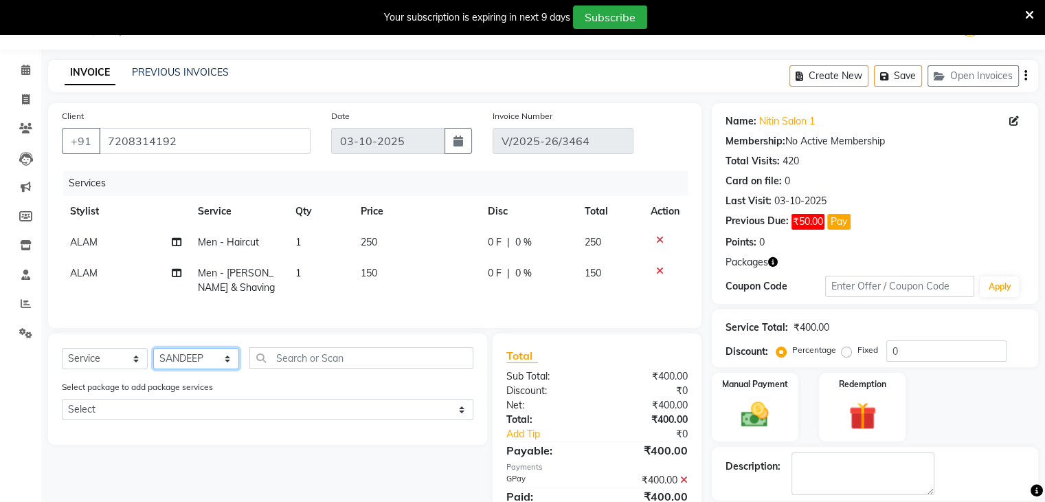
click at [153, 359] on select "Select Stylist [PERSON_NAME] DEEPA [PERSON_NAME] MEENAKSHI NITIN SIR [PERSON_NA…" at bounding box center [196, 358] width 86 height 21
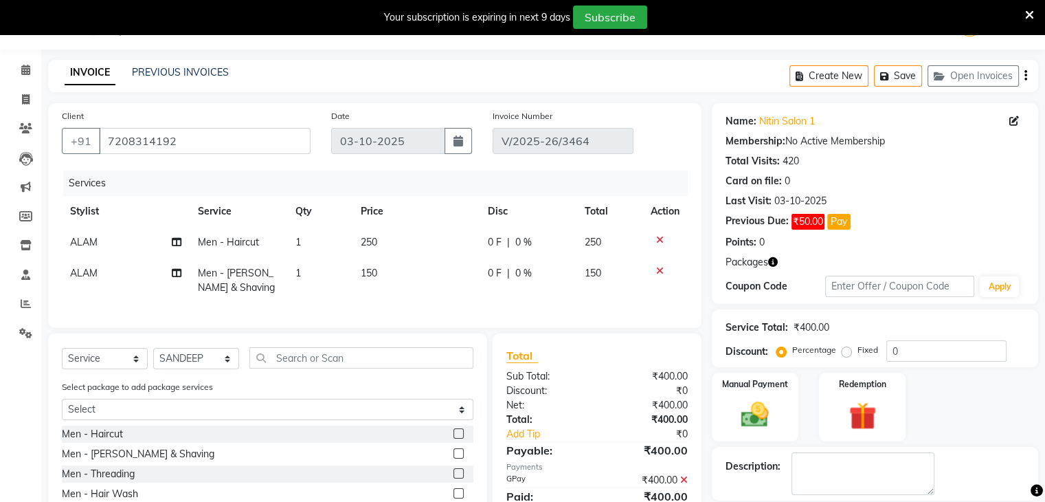
click at [453, 458] on label at bounding box center [458, 453] width 10 height 10
click at [453, 458] on input "checkbox" at bounding box center [457, 453] width 9 height 9
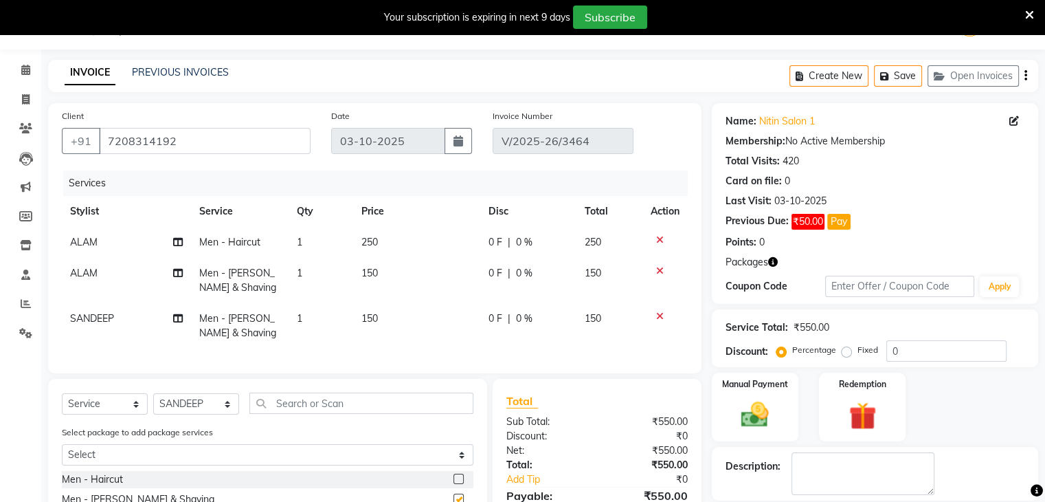
checkbox input "false"
click at [750, 399] on img at bounding box center [755, 415] width 46 height 33
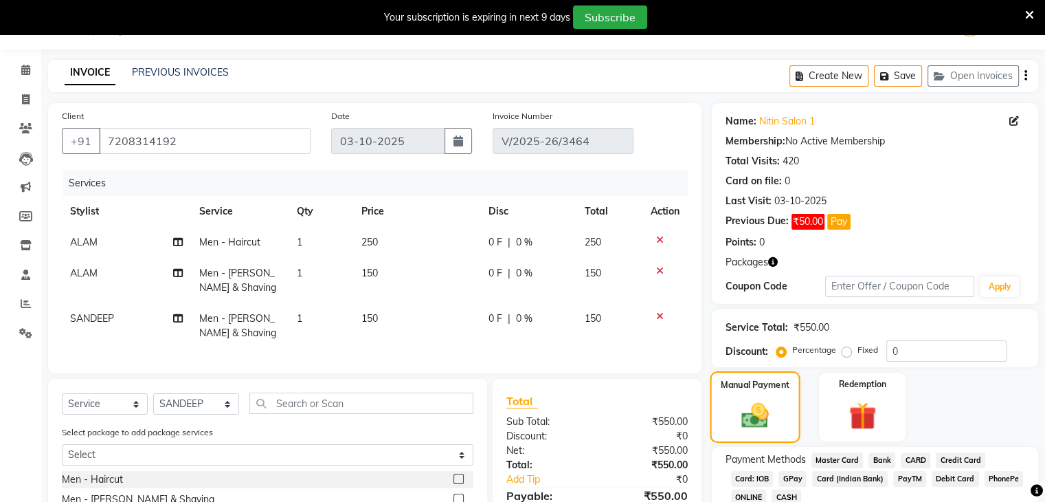
scroll to position [192, 0]
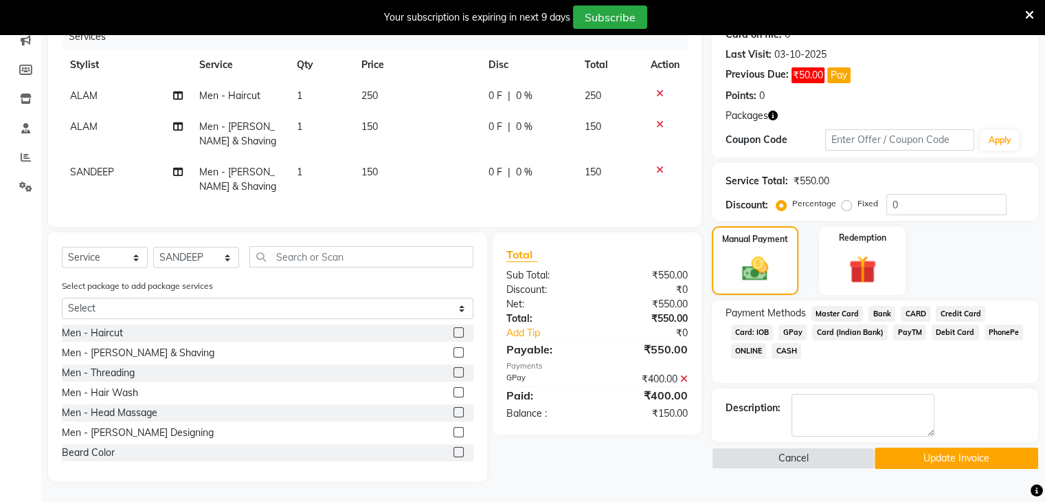
click at [786, 324] on span "GPay" at bounding box center [793, 332] width 28 height 16
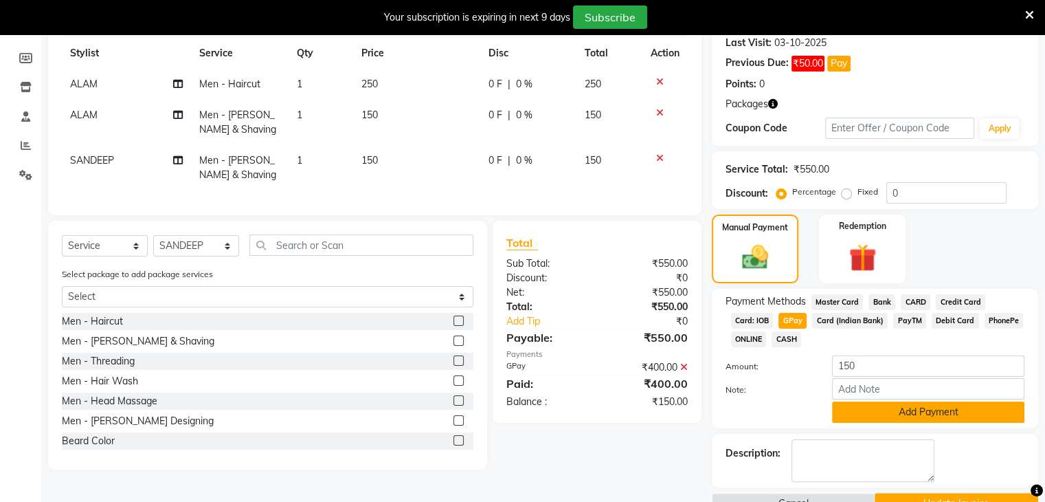
click at [866, 412] on button "Add Payment" at bounding box center [928, 411] width 192 height 21
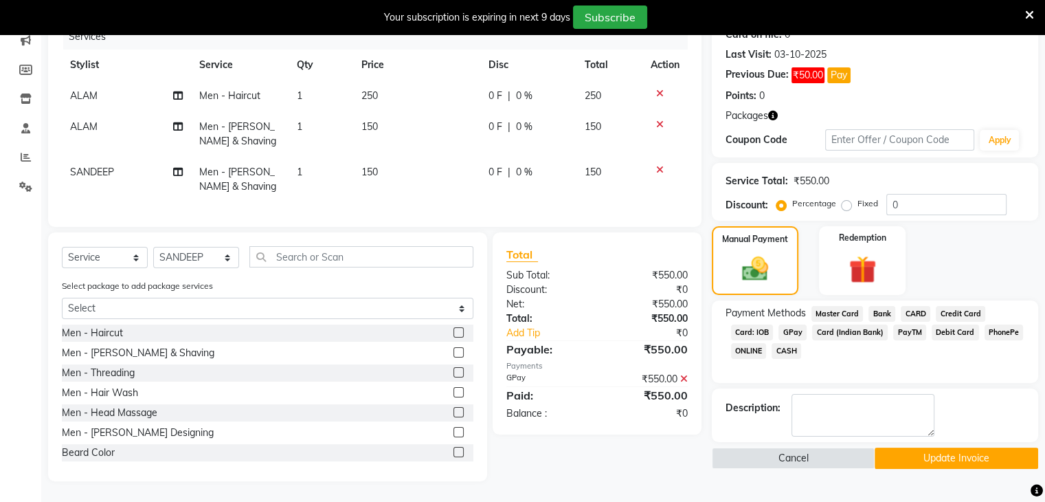
click at [908, 451] on button "Update Invoice" at bounding box center [957, 457] width 164 height 21
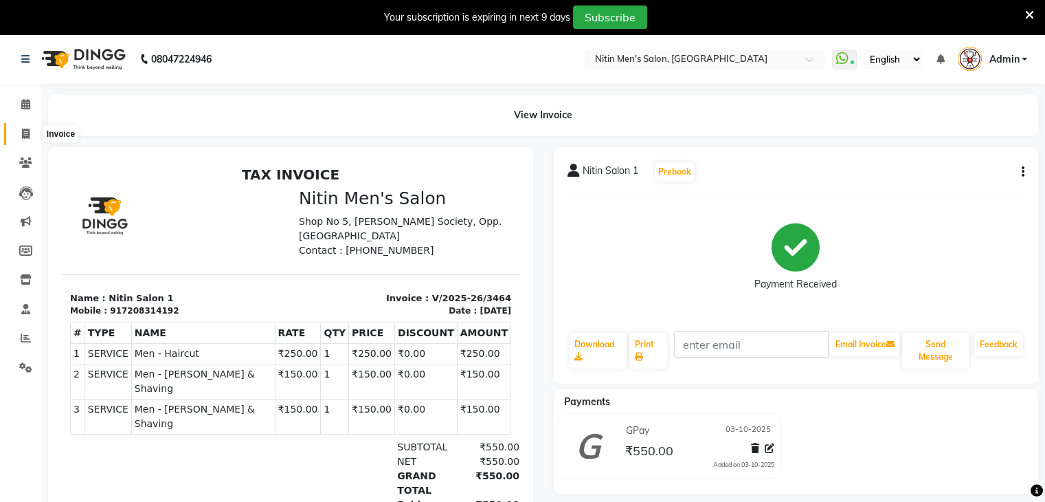
click at [19, 138] on span at bounding box center [26, 134] width 24 height 16
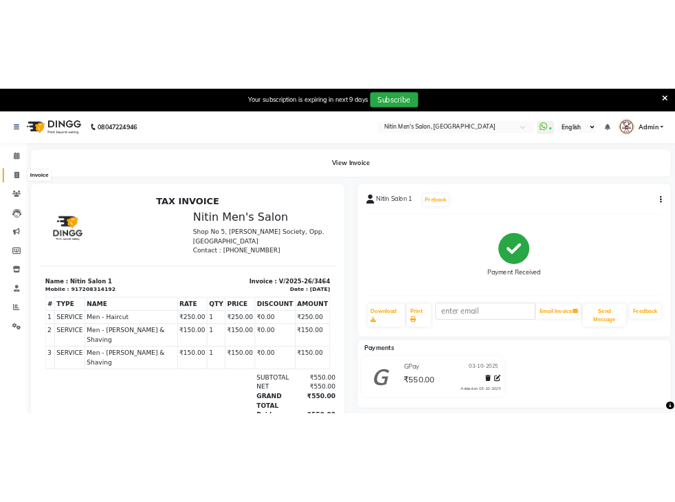
scroll to position [34, 0]
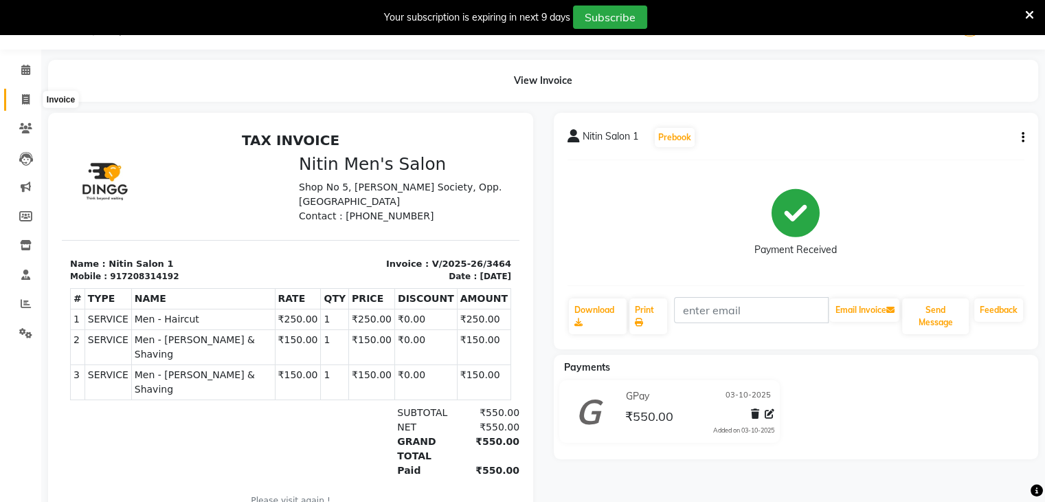
select select "7981"
select select "service"
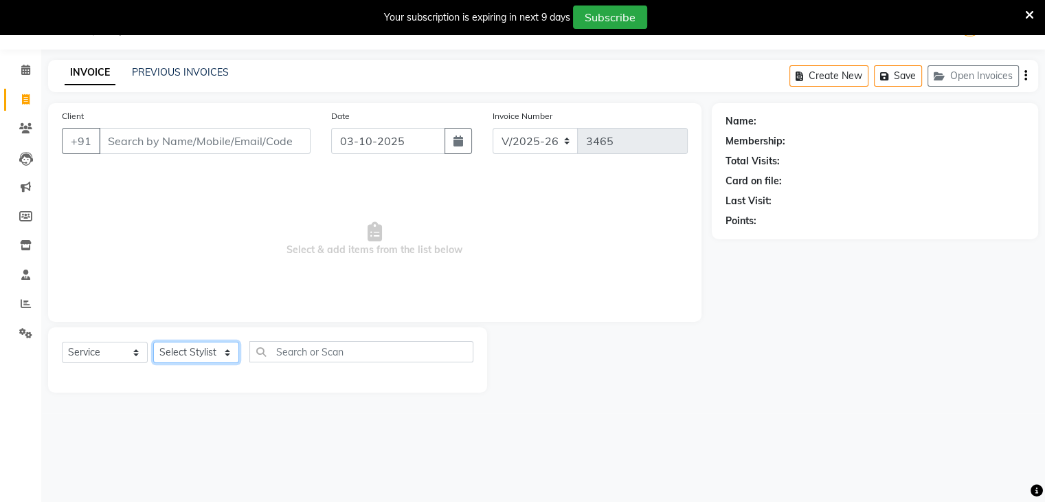
click at [200, 360] on select "Select Stylist [PERSON_NAME] DEEPA [PERSON_NAME] MEENAKSHI NITIN SIR [PERSON_NA…" at bounding box center [196, 351] width 86 height 21
select select "87617"
click at [153, 342] on select "Select Stylist [PERSON_NAME] DEEPA [PERSON_NAME] MEENAKSHI NITIN SIR [PERSON_NA…" at bounding box center [196, 351] width 86 height 21
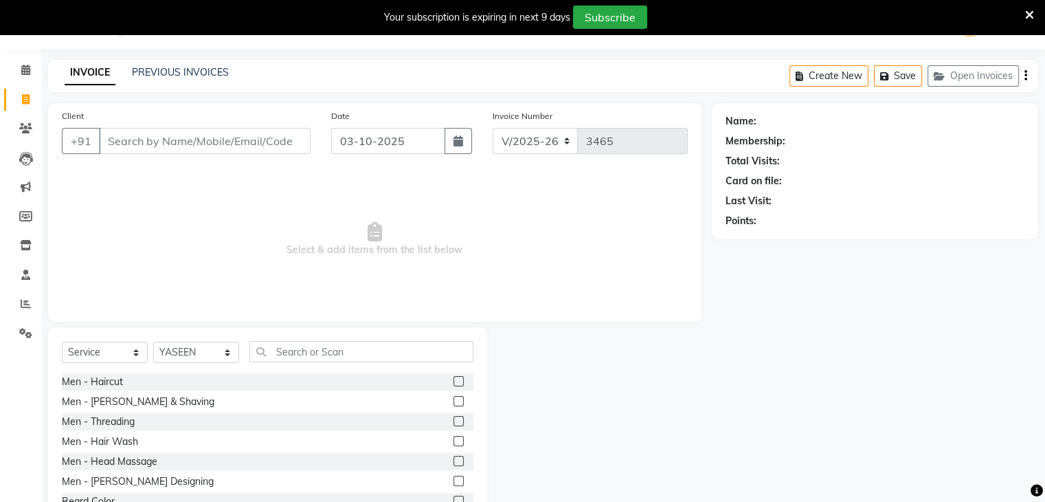
click at [453, 399] on label at bounding box center [458, 401] width 10 height 10
click at [453, 399] on input "checkbox" at bounding box center [457, 401] width 9 height 9
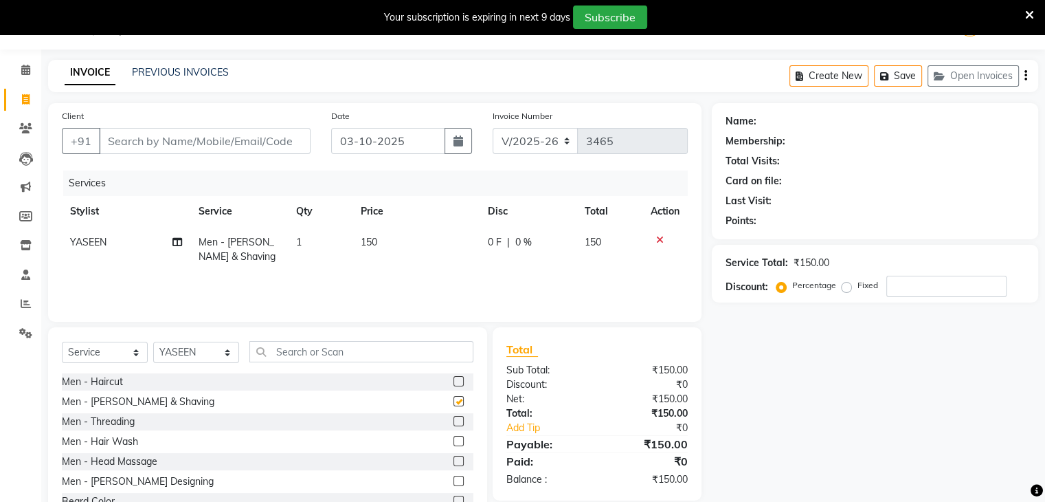
checkbox input "false"
click at [251, 130] on input "Client" at bounding box center [205, 141] width 212 height 26
type input "9"
type input "0"
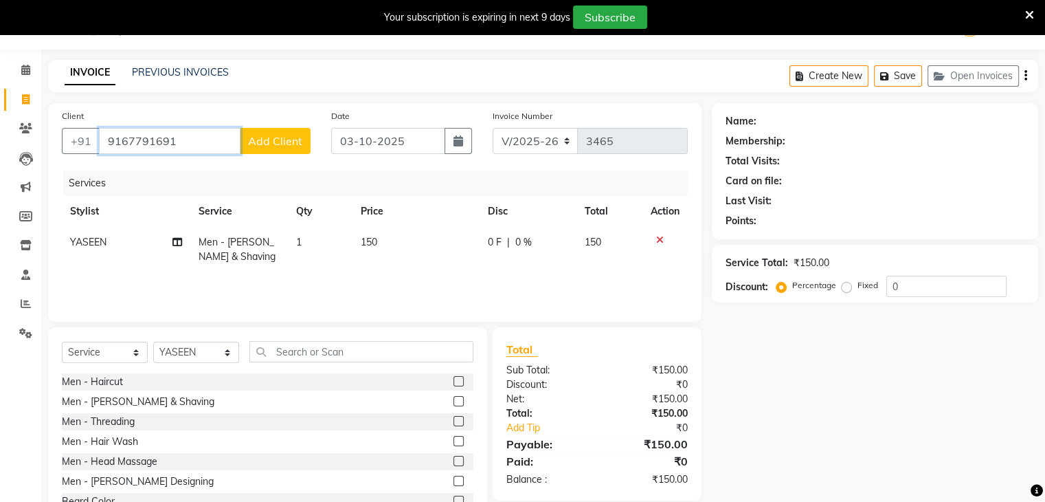
type input "9167791691"
click at [271, 136] on span "Add Client" at bounding box center [275, 141] width 54 height 14
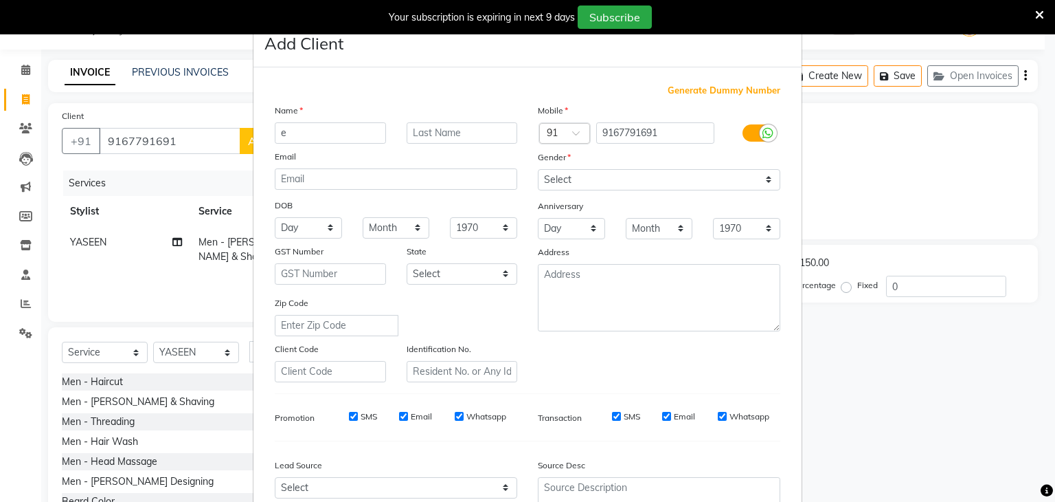
type input "e"
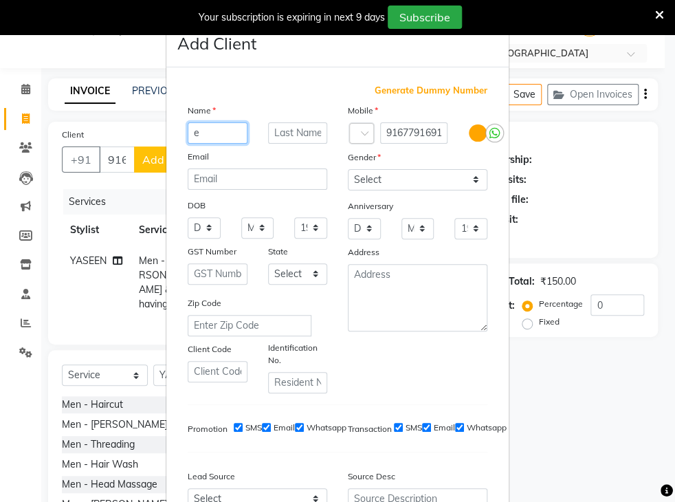
click at [209, 131] on input "e" at bounding box center [218, 132] width 60 height 21
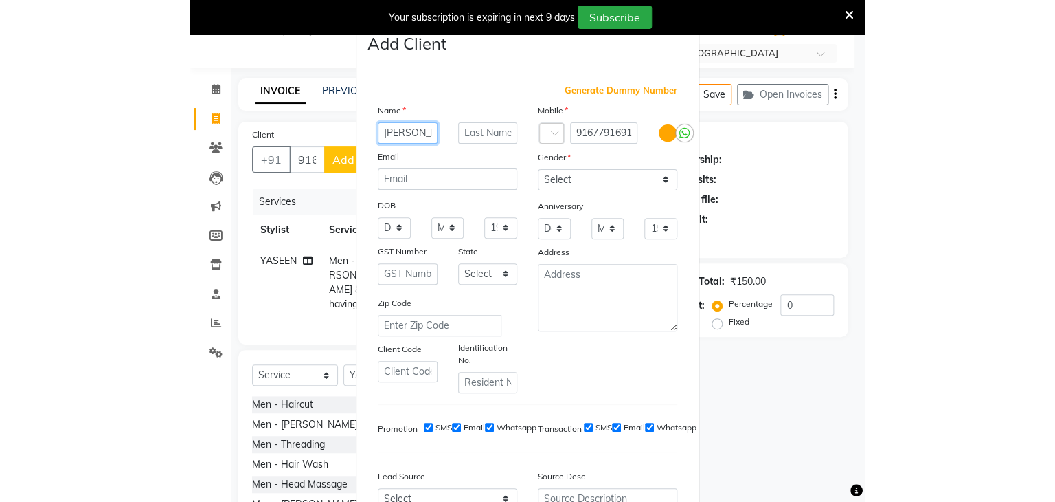
scroll to position [159, 0]
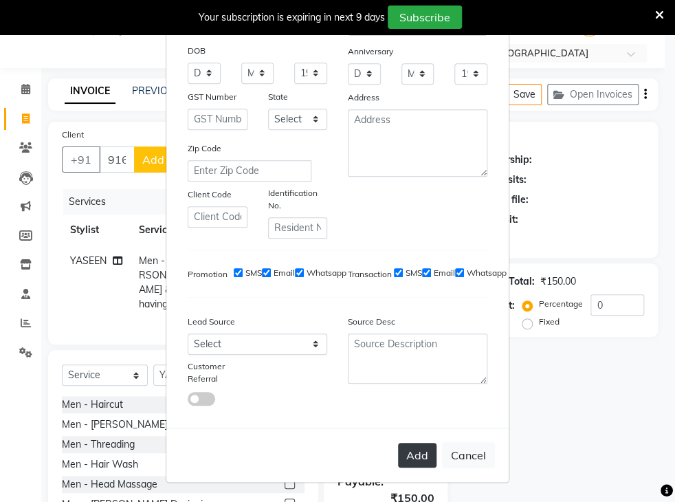
type input "[PERSON_NAME]"
click at [416, 451] on button "Add" at bounding box center [417, 455] width 38 height 25
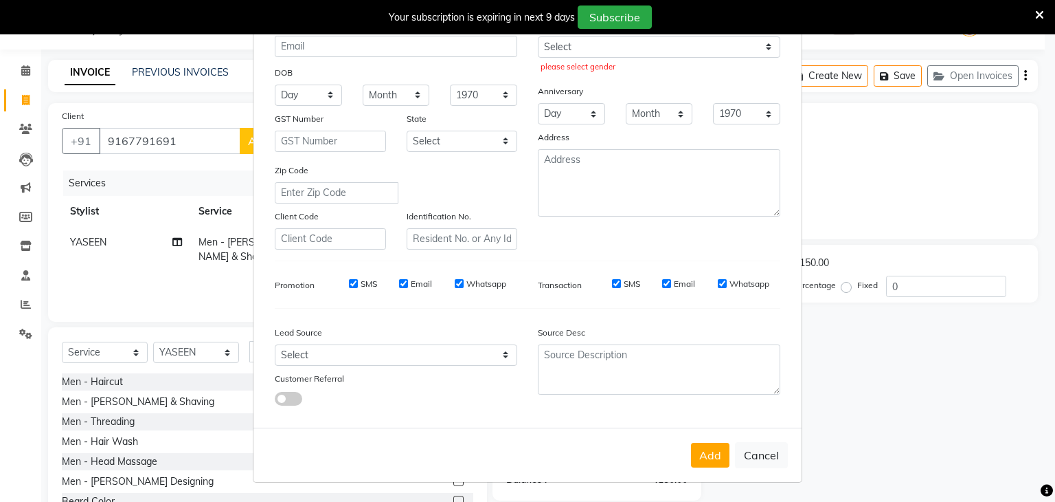
scroll to position [0, 0]
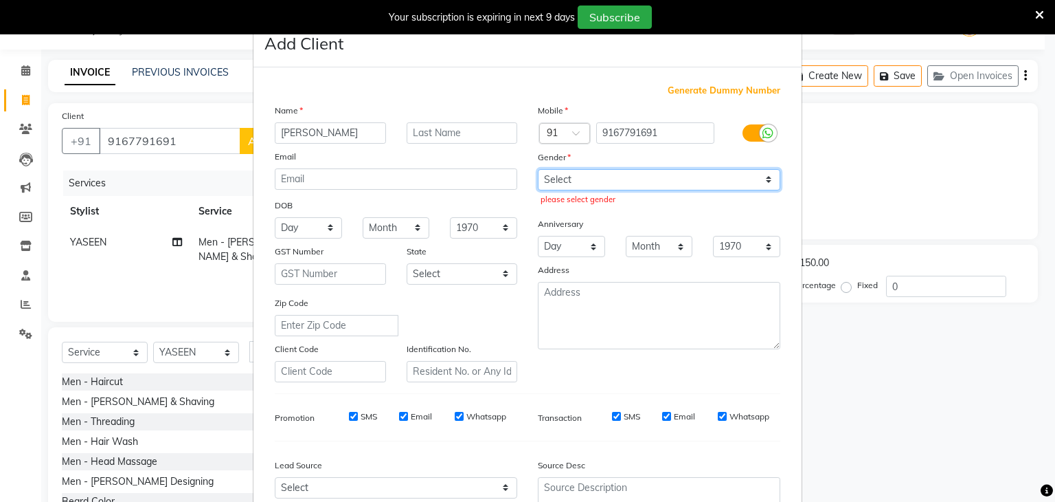
click at [597, 190] on select "Select [DEMOGRAPHIC_DATA] [DEMOGRAPHIC_DATA] Other Prefer Not To Say" at bounding box center [659, 179] width 243 height 21
select select "[DEMOGRAPHIC_DATA]"
click at [538, 170] on select "Select [DEMOGRAPHIC_DATA] [DEMOGRAPHIC_DATA] Other Prefer Not To Say" at bounding box center [659, 179] width 243 height 21
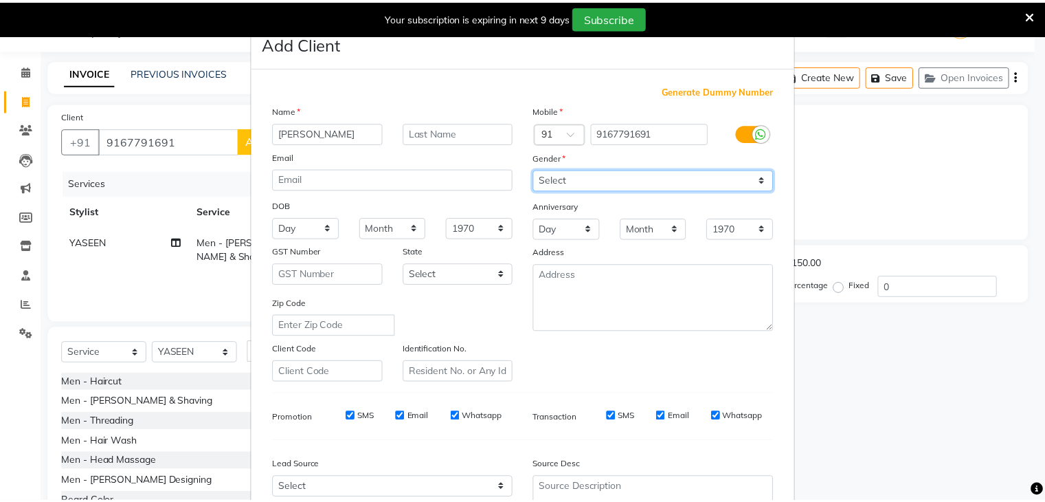
scroll to position [139, 0]
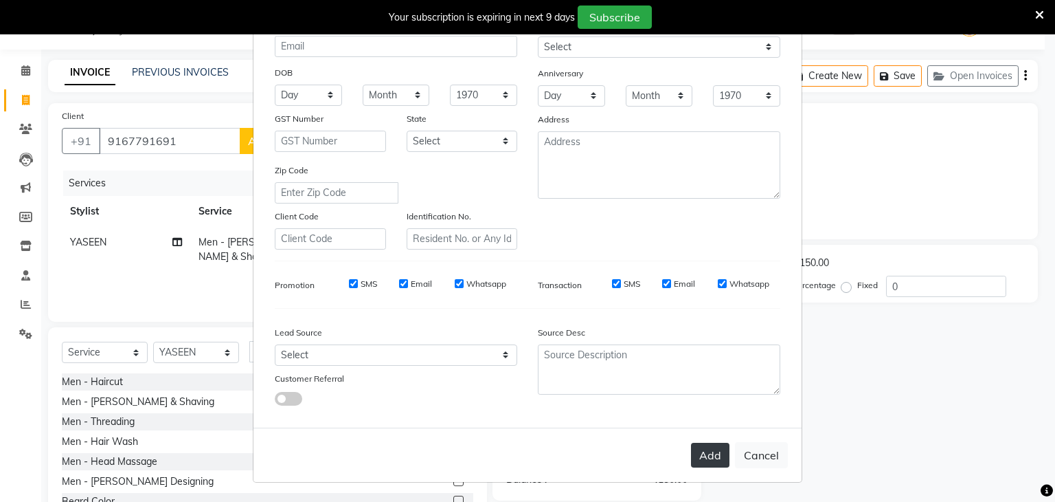
click at [695, 451] on button "Add" at bounding box center [710, 455] width 38 height 25
select select
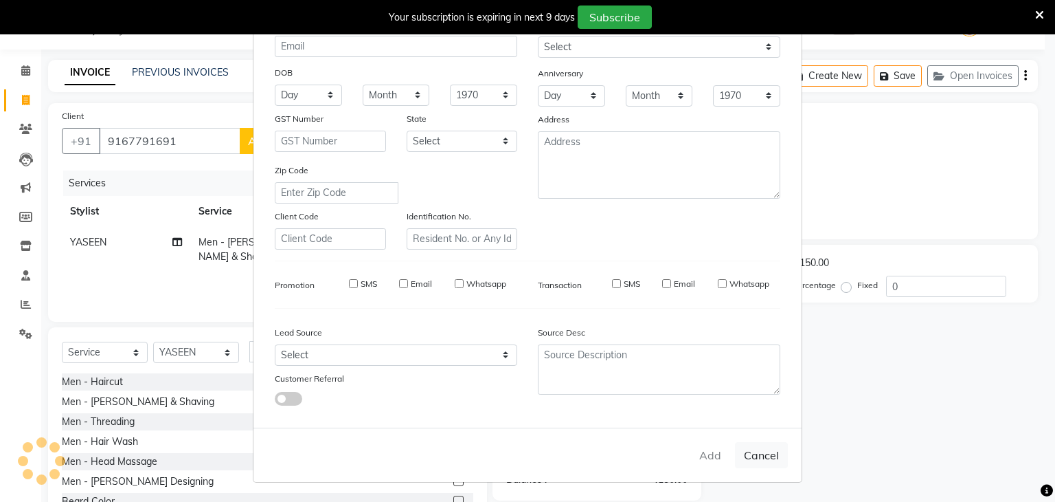
select select
checkbox input "false"
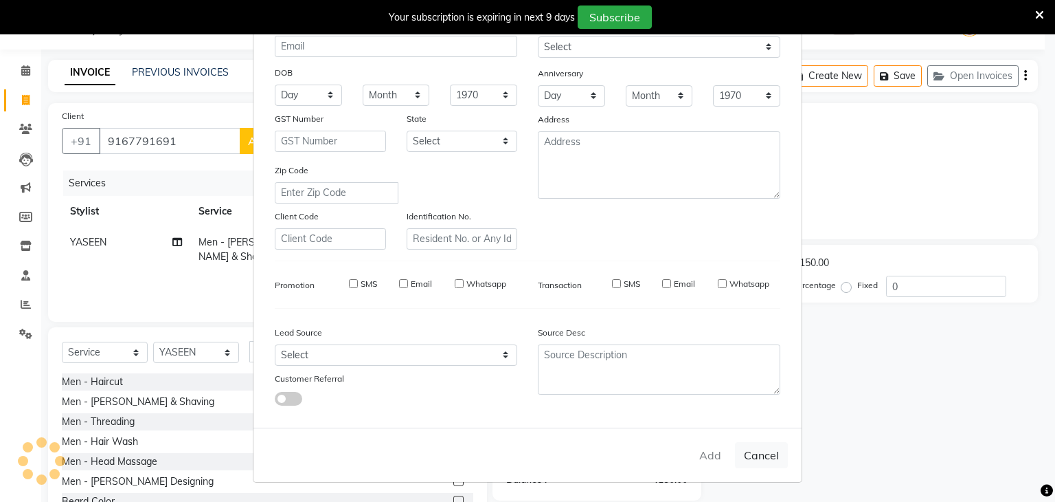
checkbox input "false"
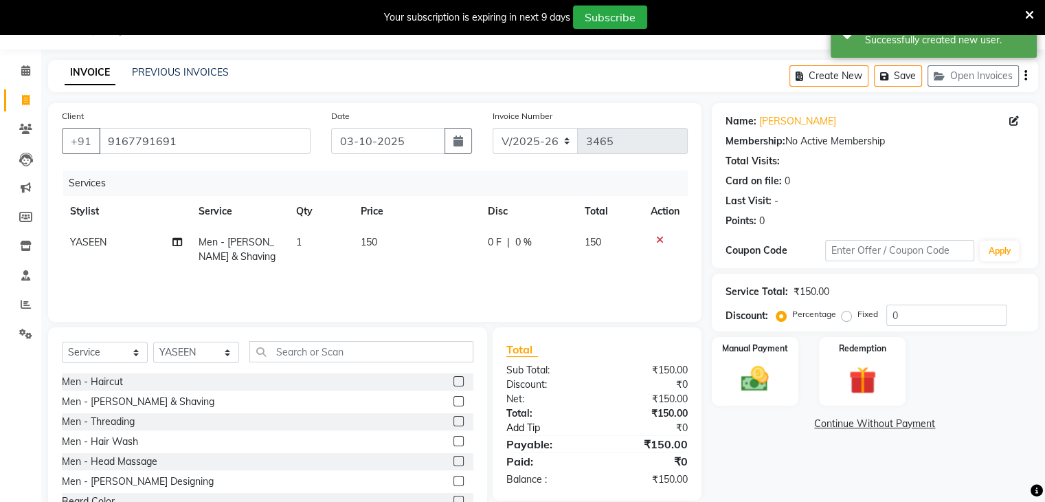
click at [530, 425] on link "Add Tip" at bounding box center [554, 428] width 117 height 14
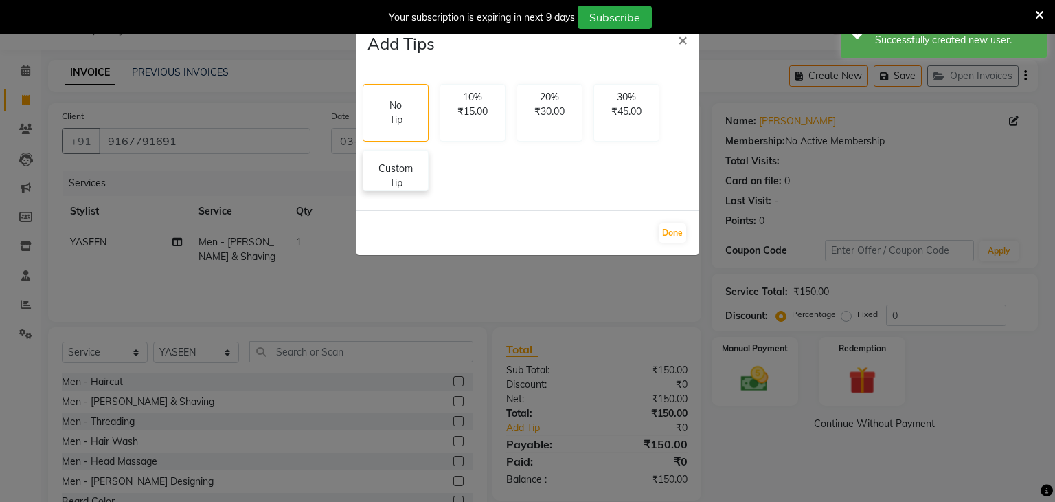
click at [394, 186] on p "Custom Tip" at bounding box center [396, 175] width 48 height 29
select select "87617"
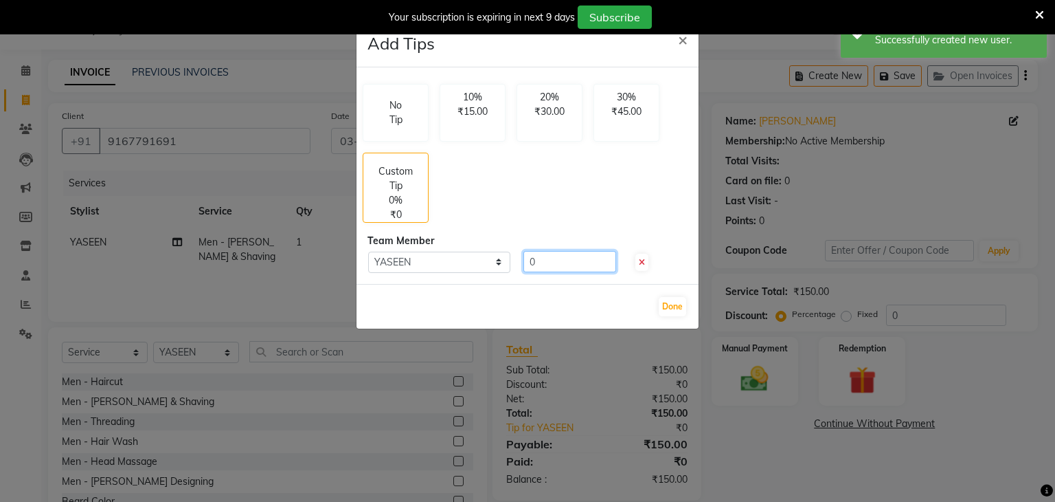
click at [537, 251] on input "0" at bounding box center [570, 261] width 93 height 21
type input "20"
click at [673, 307] on button "Done" at bounding box center [672, 306] width 27 height 19
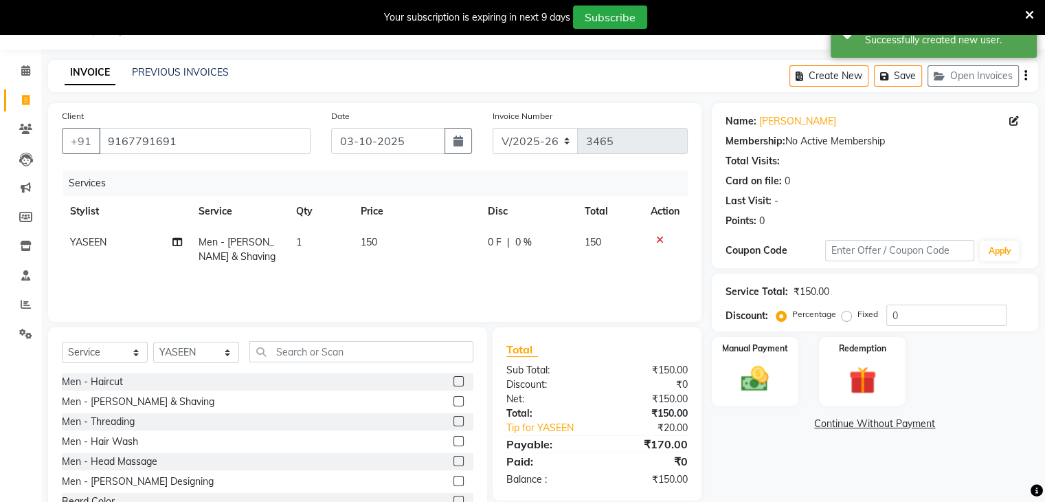
click at [761, 352] on label "Manual Payment" at bounding box center [755, 348] width 66 height 12
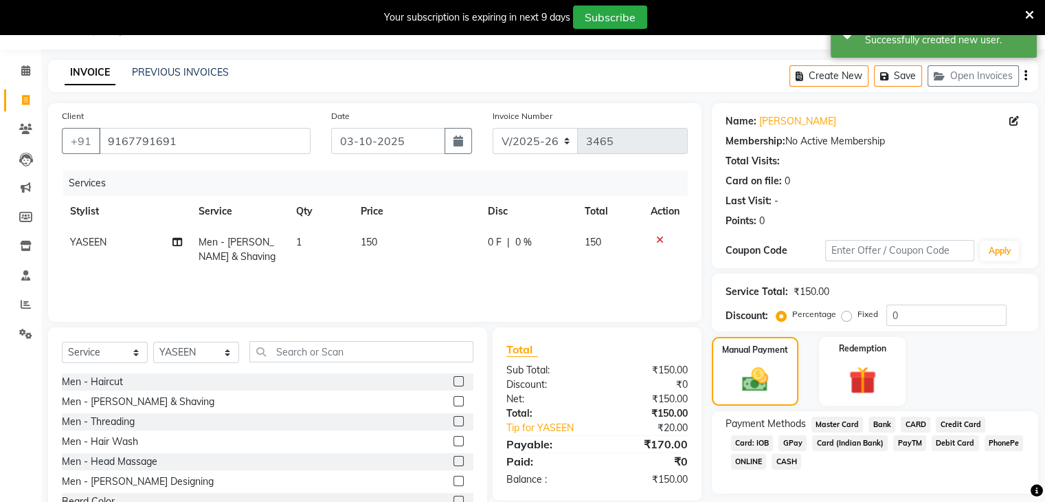
click at [792, 439] on span "GPay" at bounding box center [793, 443] width 28 height 16
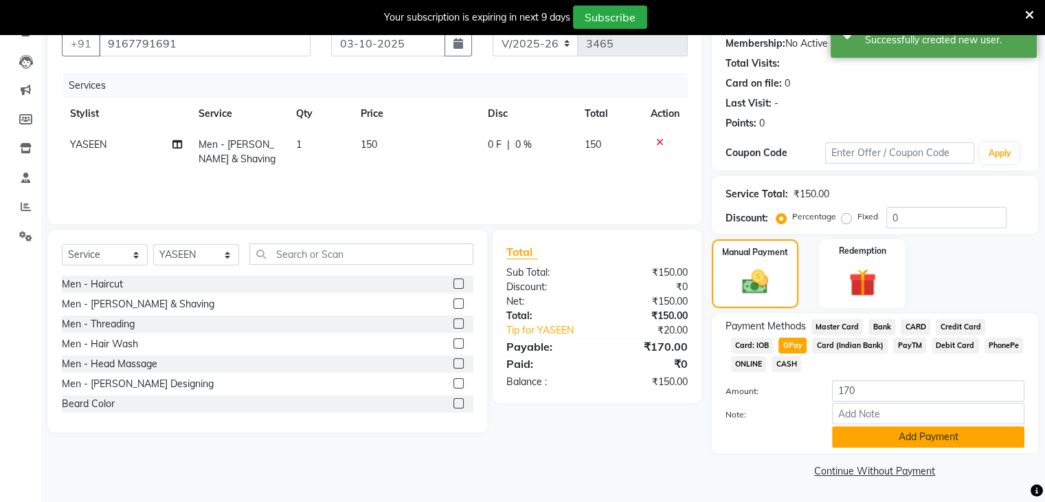
click at [890, 440] on button "Add Payment" at bounding box center [928, 436] width 192 height 21
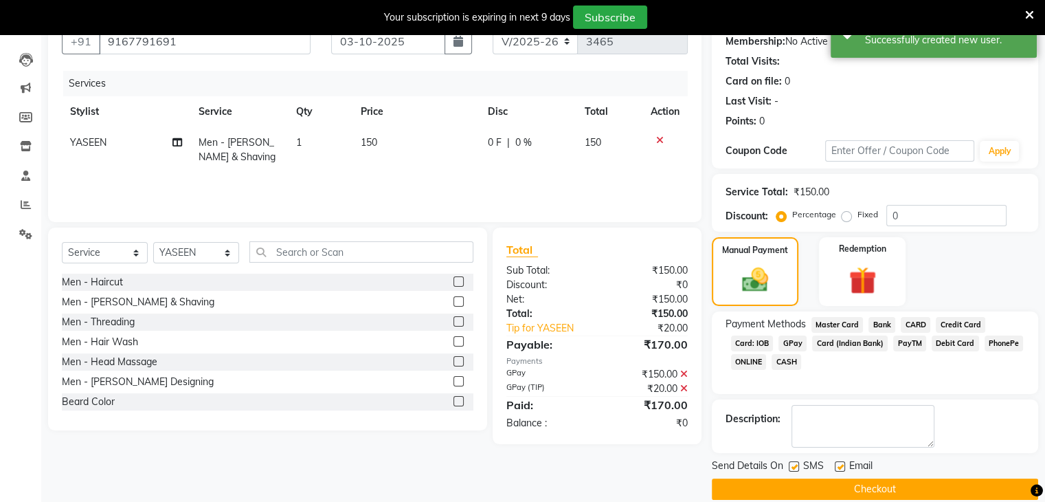
scroll to position [151, 0]
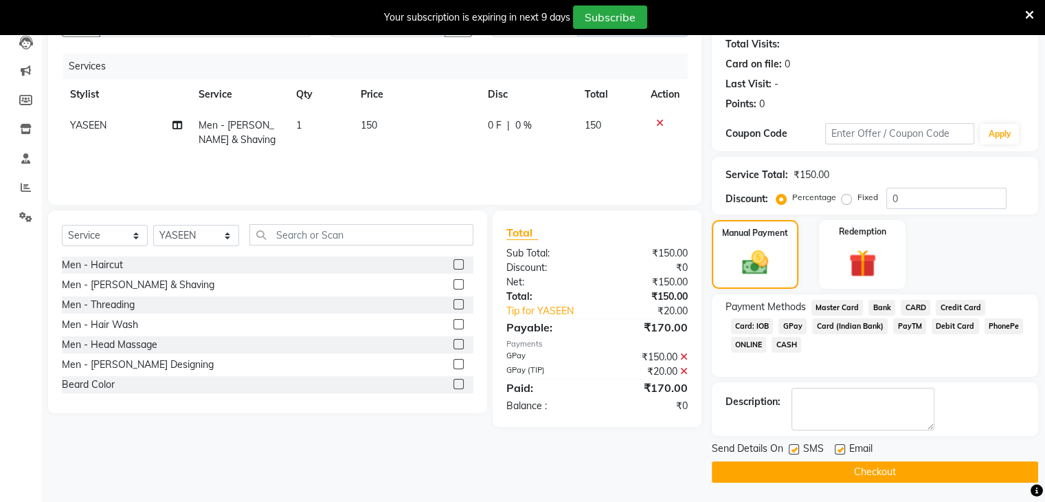
click at [869, 468] on button "Checkout" at bounding box center [875, 471] width 326 height 21
